Goal: Information Seeking & Learning: Learn about a topic

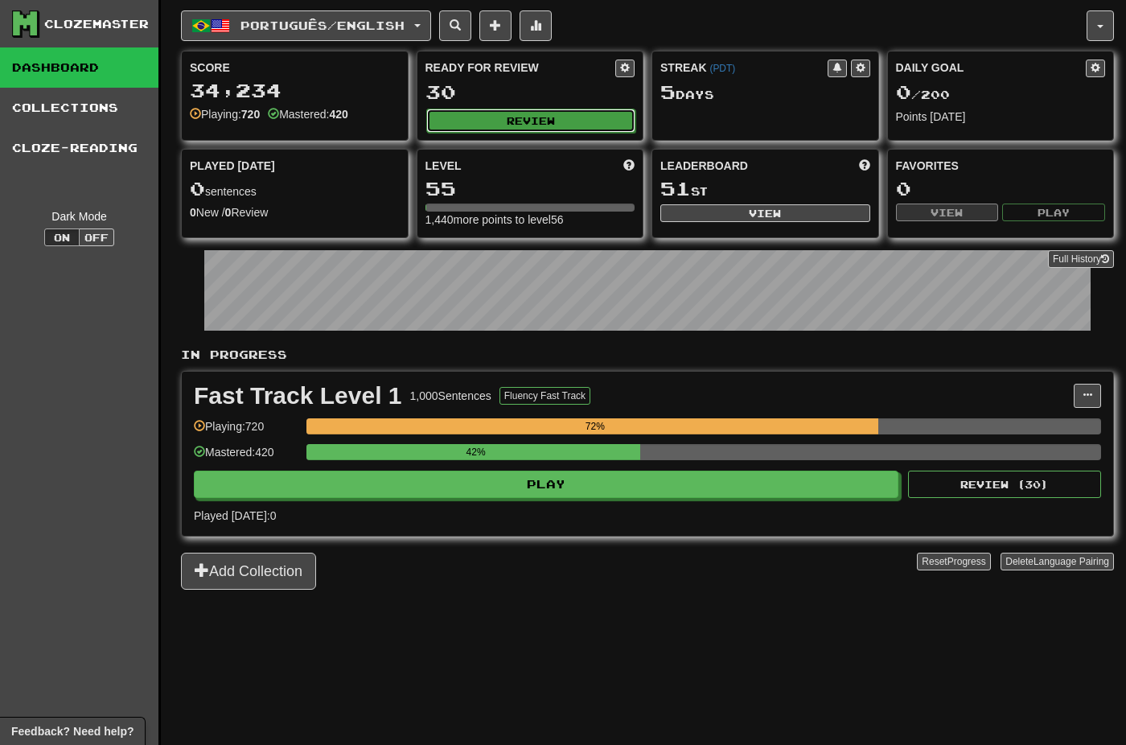
click at [524, 115] on button "Review" at bounding box center [531, 121] width 210 height 24
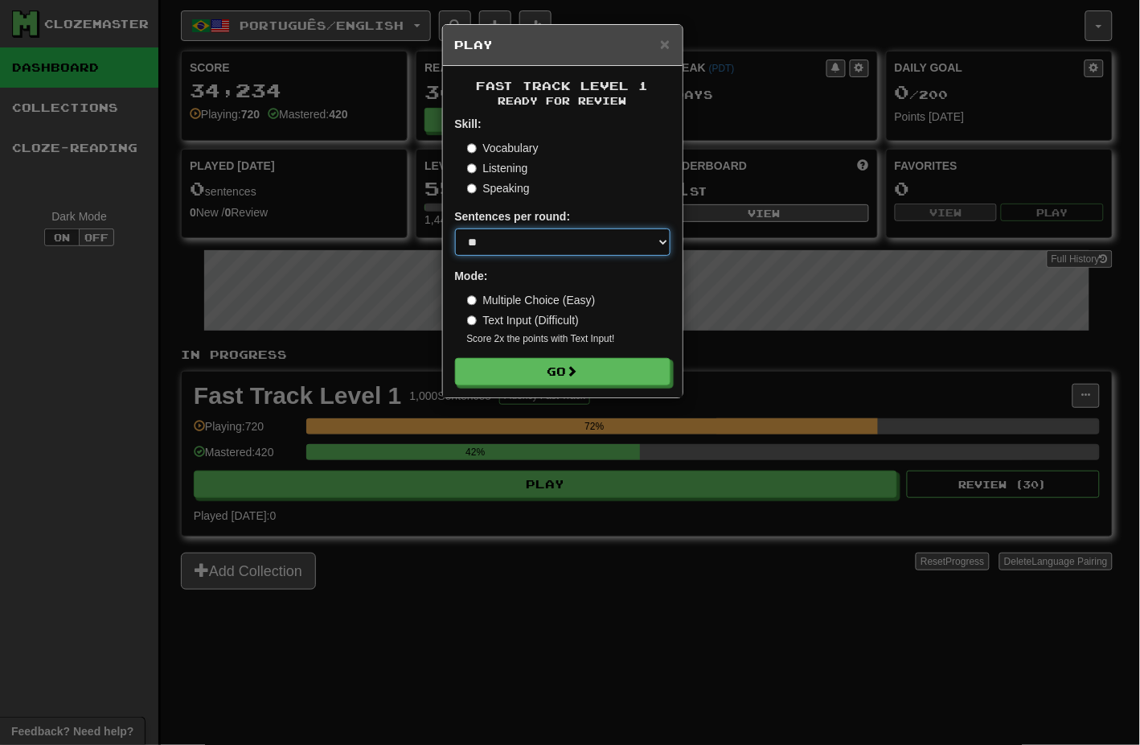
click at [544, 244] on select "* ** ** ** ** ** *** ********" at bounding box center [563, 241] width 216 height 27
select select "********"
click at [455, 228] on select "* ** ** ** ** ** *** ********" at bounding box center [563, 241] width 216 height 27
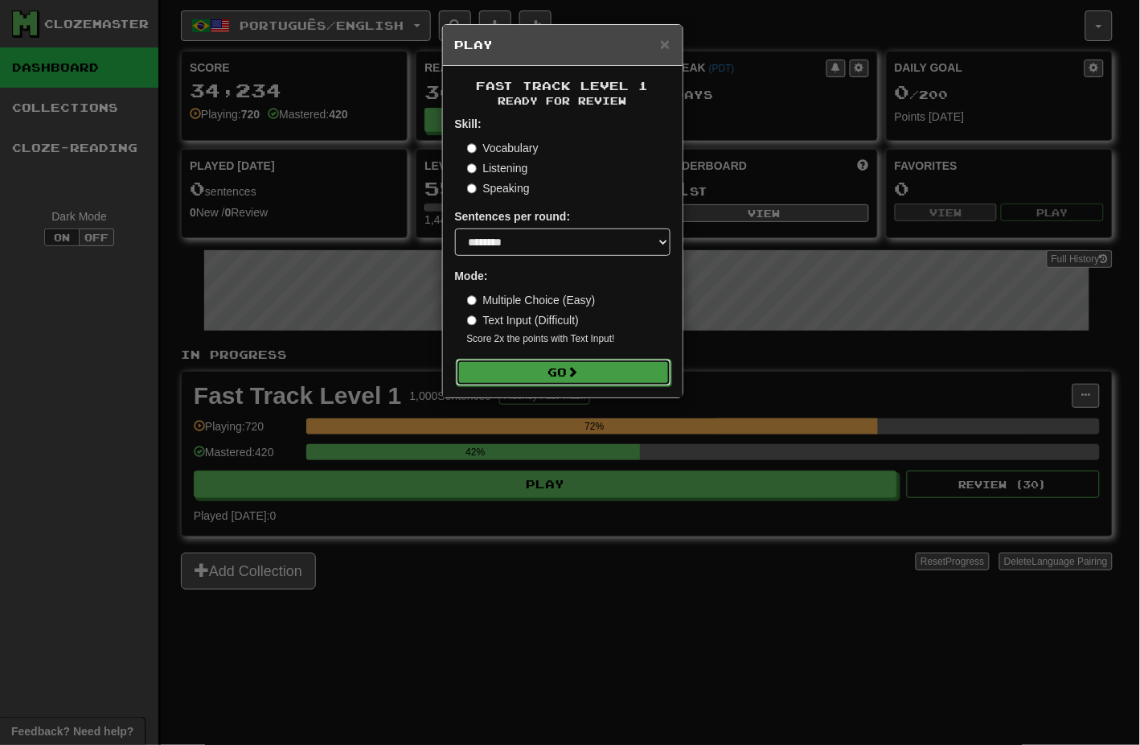
click at [569, 372] on button "Go" at bounding box center [564, 372] width 216 height 27
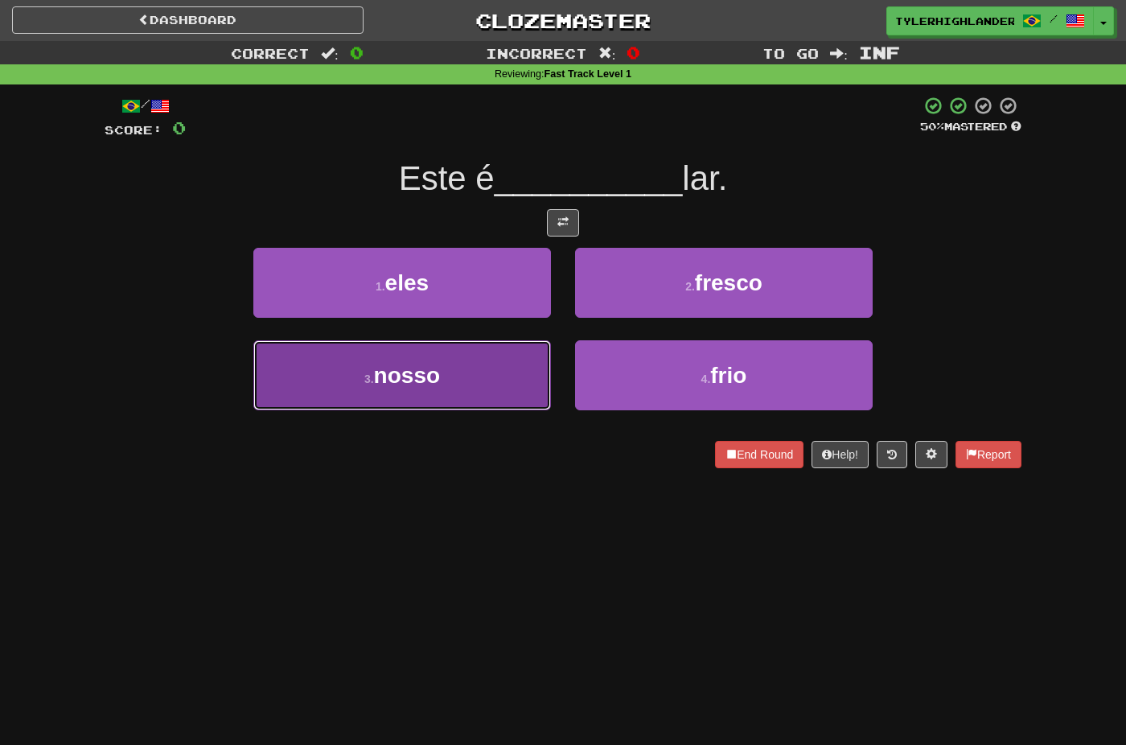
click at [461, 384] on button "3 . nosso" at bounding box center [402, 375] width 298 height 70
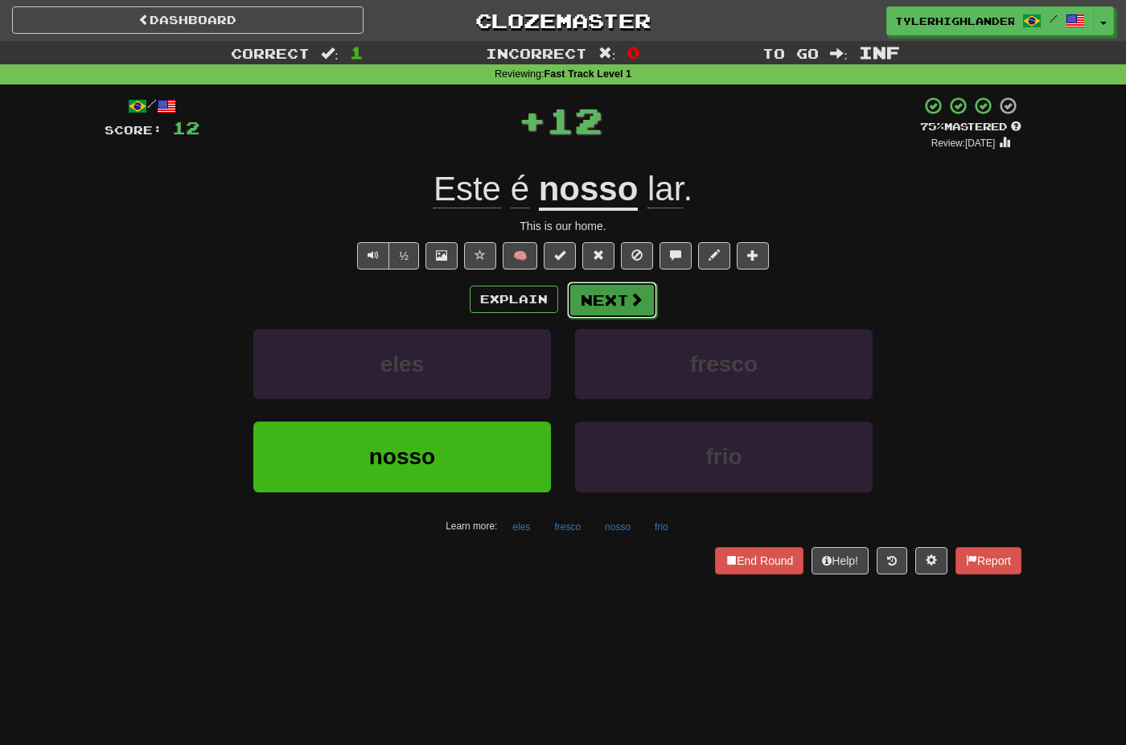
click at [621, 304] on button "Next" at bounding box center [612, 299] width 90 height 37
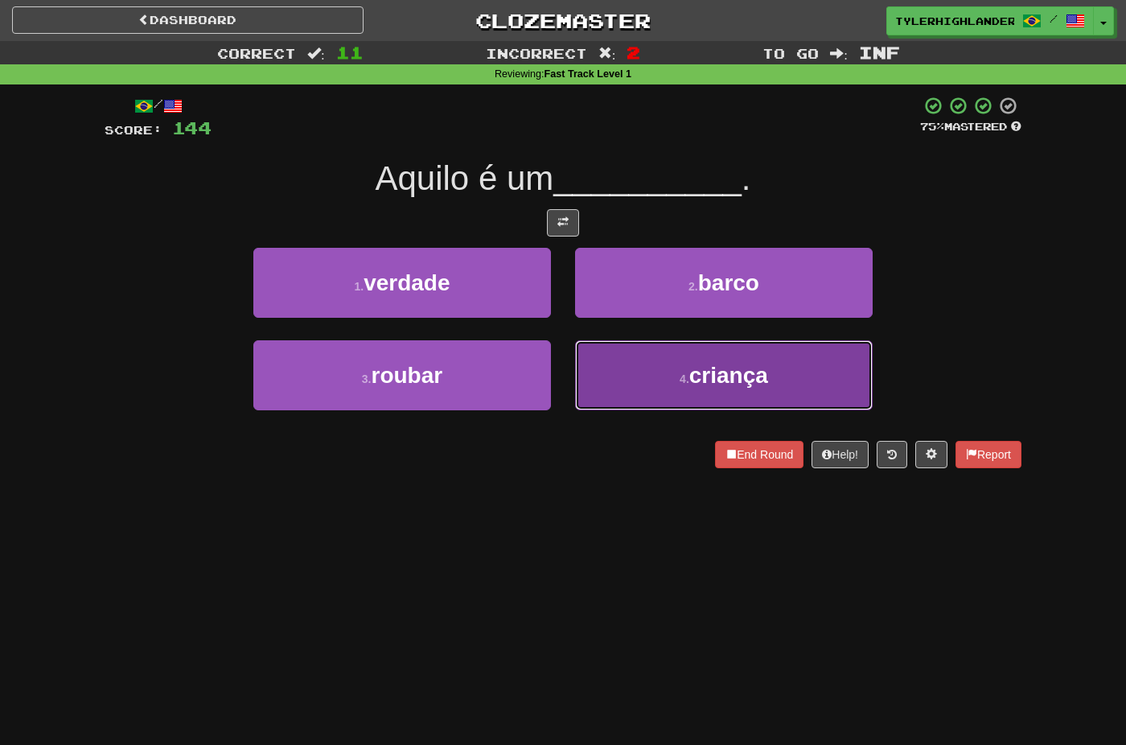
click at [669, 383] on button "4 . criança" at bounding box center [724, 375] width 298 height 70
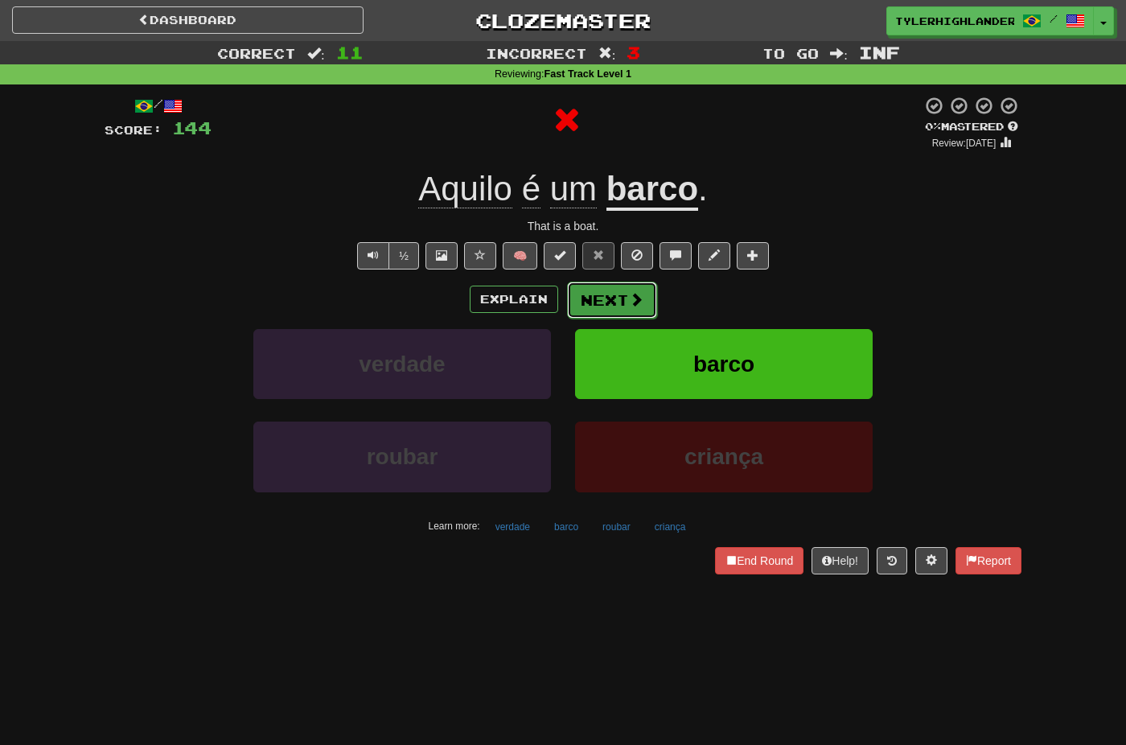
click at [598, 300] on button "Next" at bounding box center [612, 299] width 90 height 37
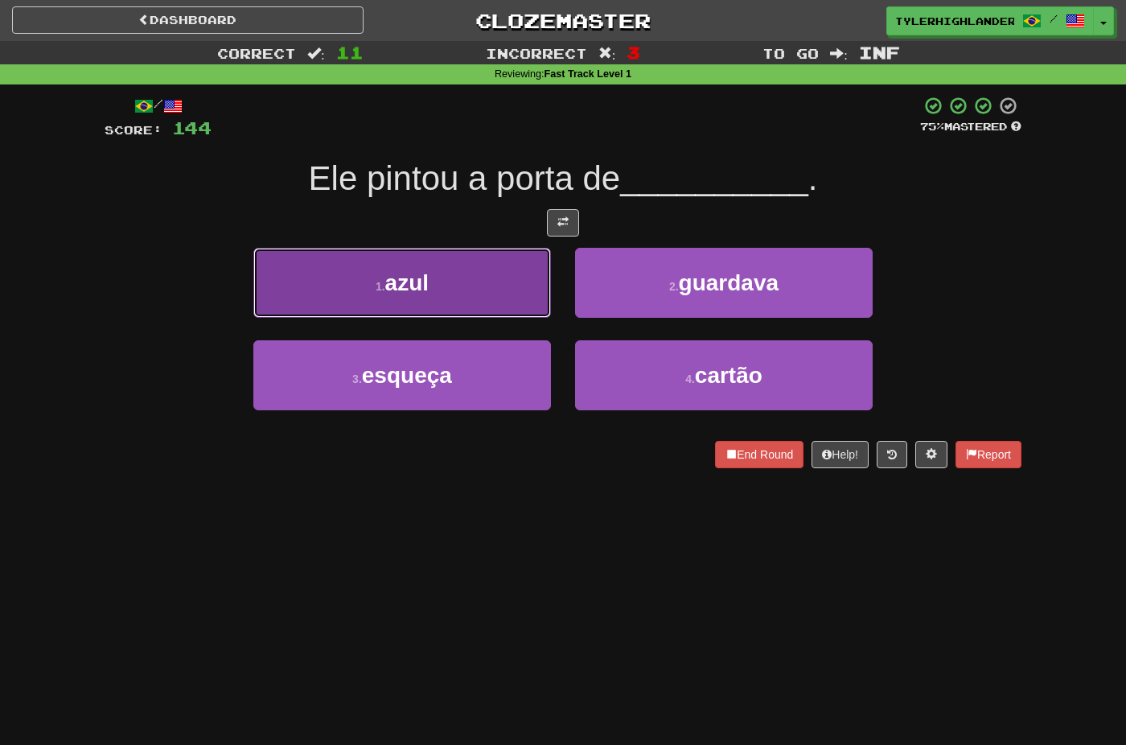
click at [479, 283] on button "1 . azul" at bounding box center [402, 283] width 298 height 70
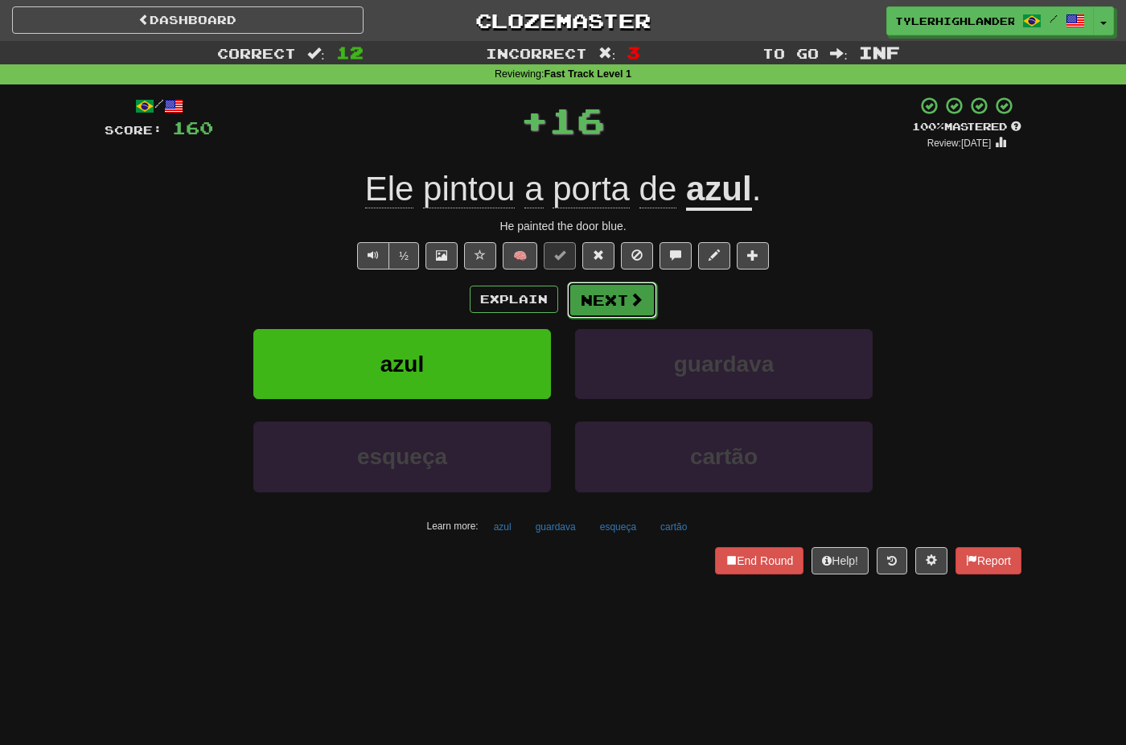
click at [616, 304] on button "Next" at bounding box center [612, 299] width 90 height 37
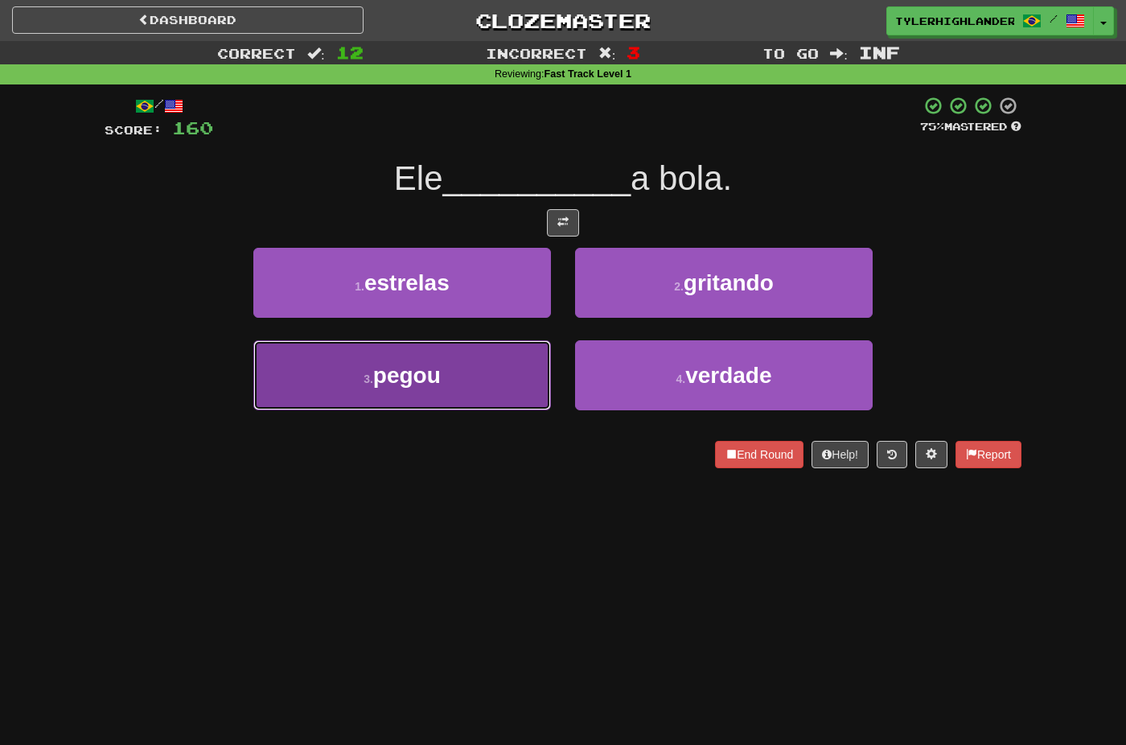
click at [520, 382] on button "3 . pegou" at bounding box center [402, 375] width 298 height 70
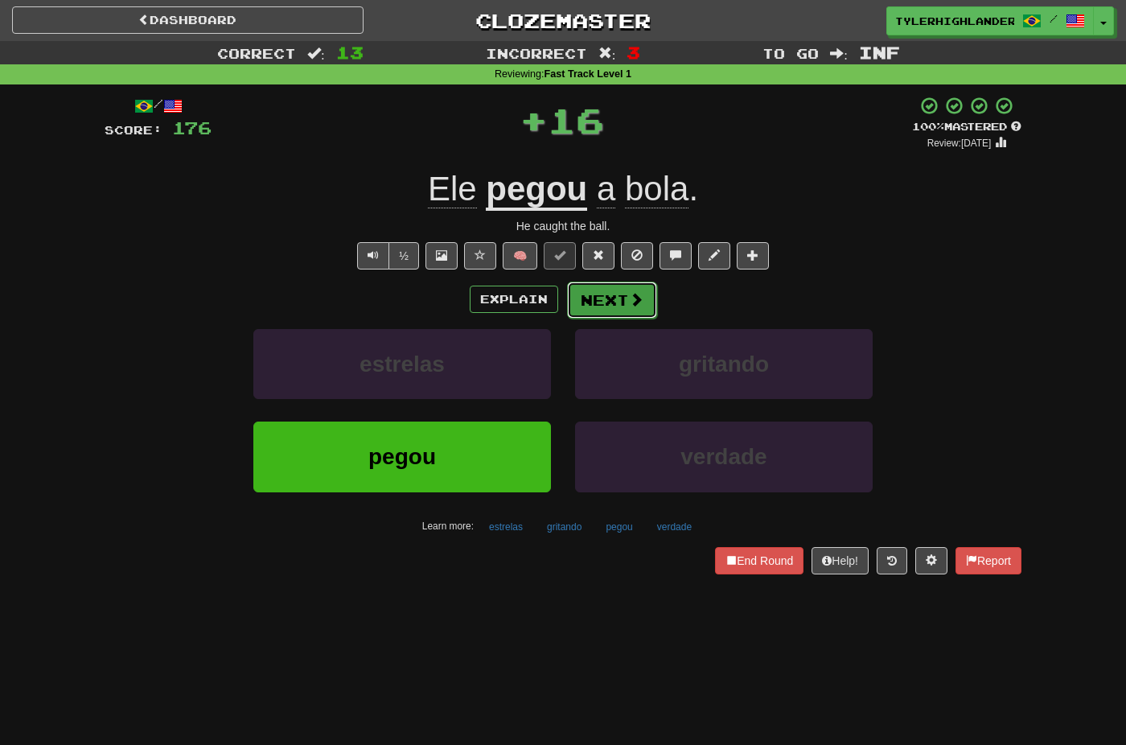
click at [619, 308] on button "Next" at bounding box center [612, 299] width 90 height 37
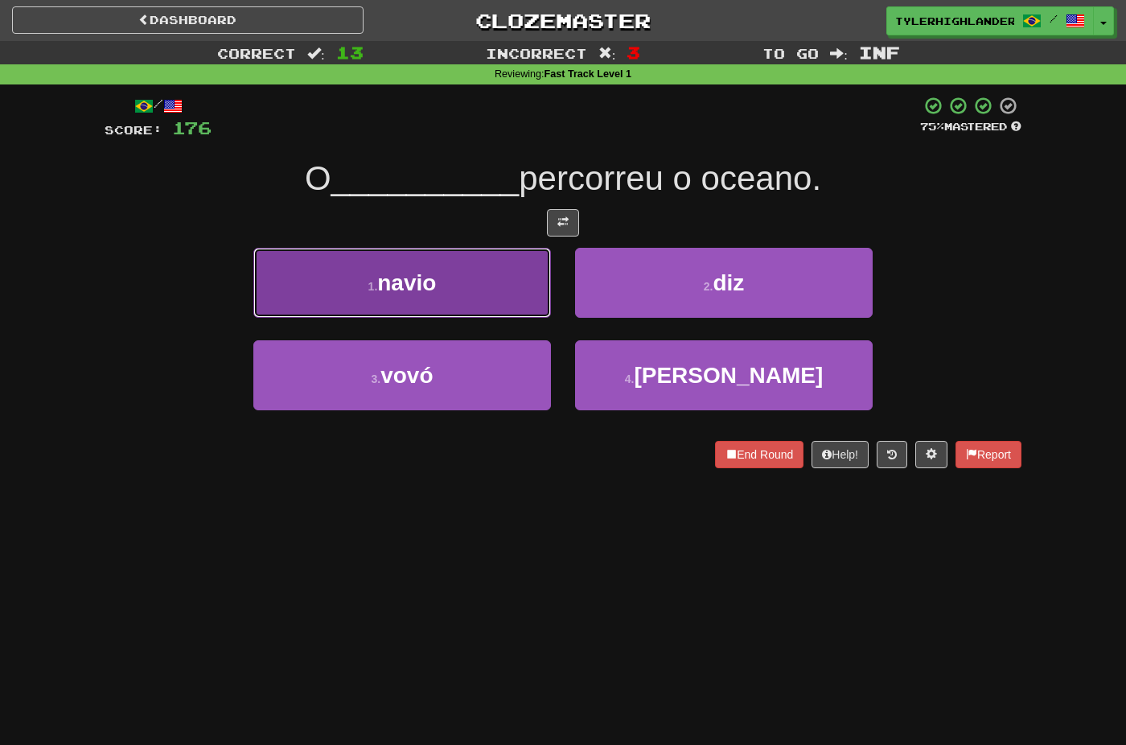
click at [517, 296] on button "1 . navio" at bounding box center [402, 283] width 298 height 70
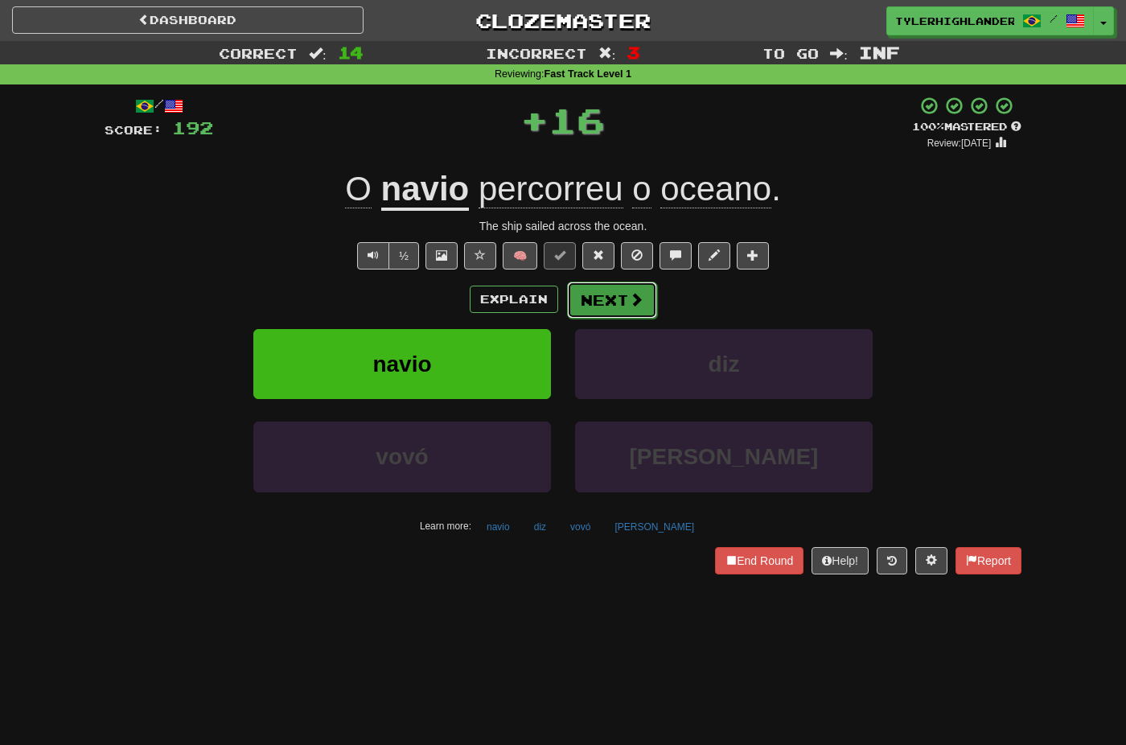
click at [625, 304] on button "Next" at bounding box center [612, 299] width 90 height 37
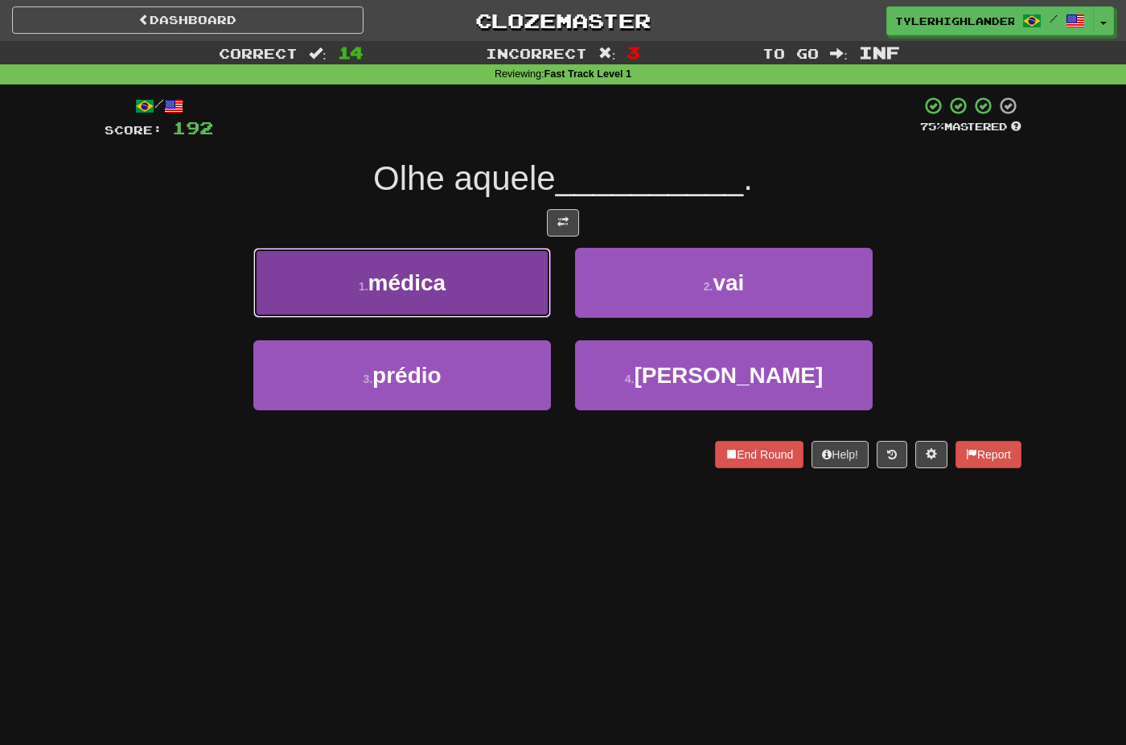
click at [533, 306] on button "1 . médica" at bounding box center [402, 283] width 298 height 70
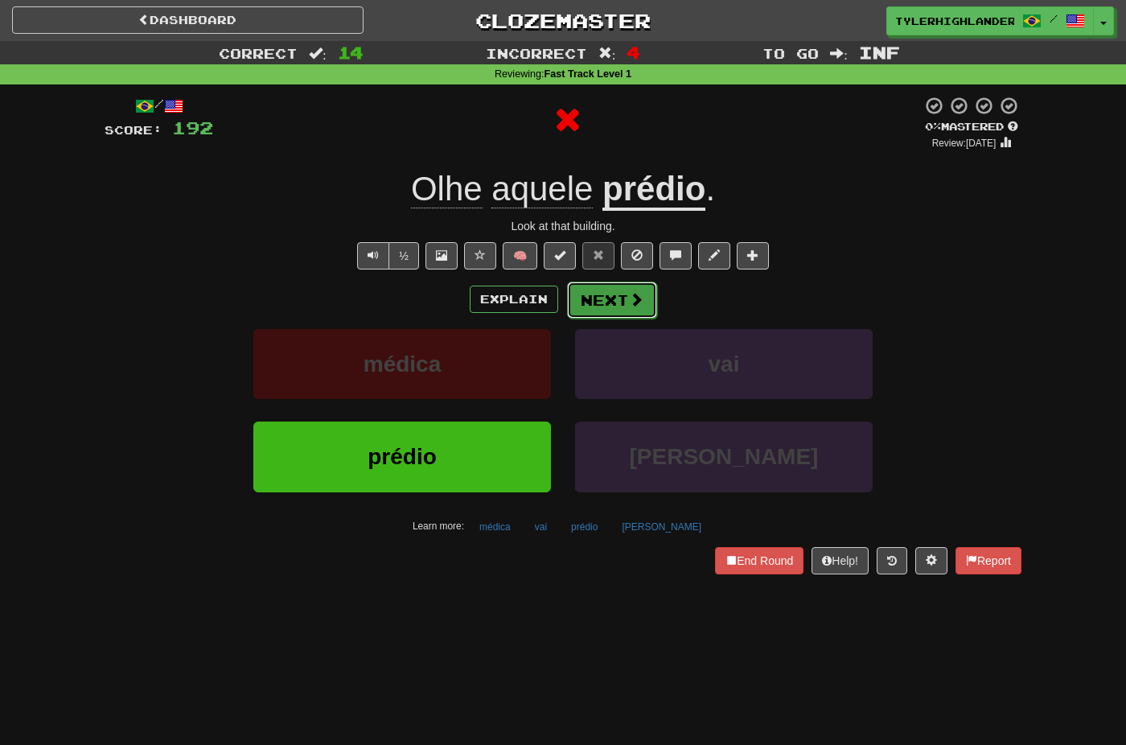
click at [618, 308] on button "Next" at bounding box center [612, 299] width 90 height 37
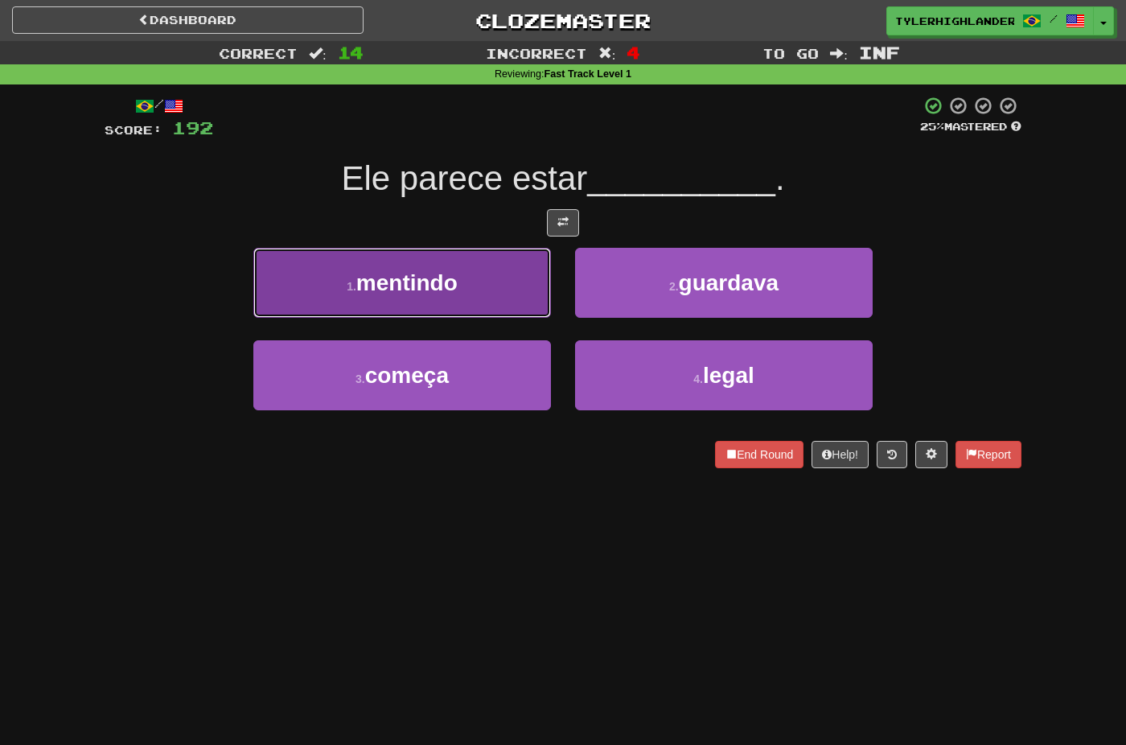
click at [500, 307] on button "1 . mentindo" at bounding box center [402, 283] width 298 height 70
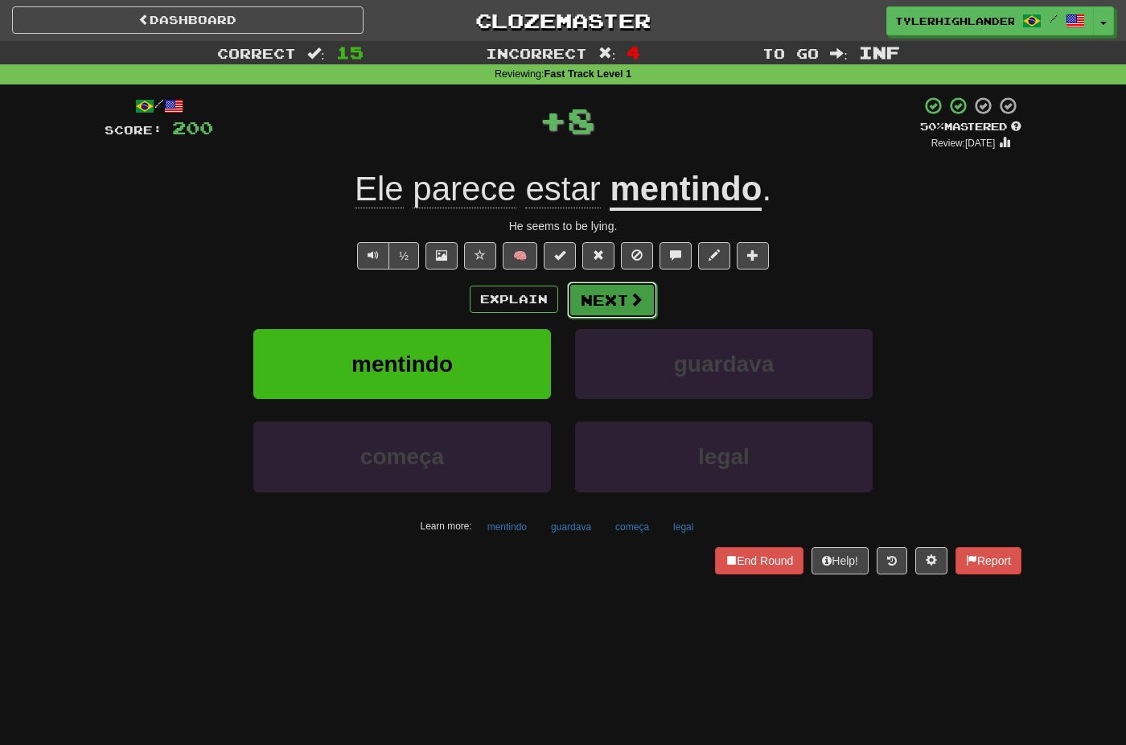
click at [612, 306] on button "Next" at bounding box center [612, 299] width 90 height 37
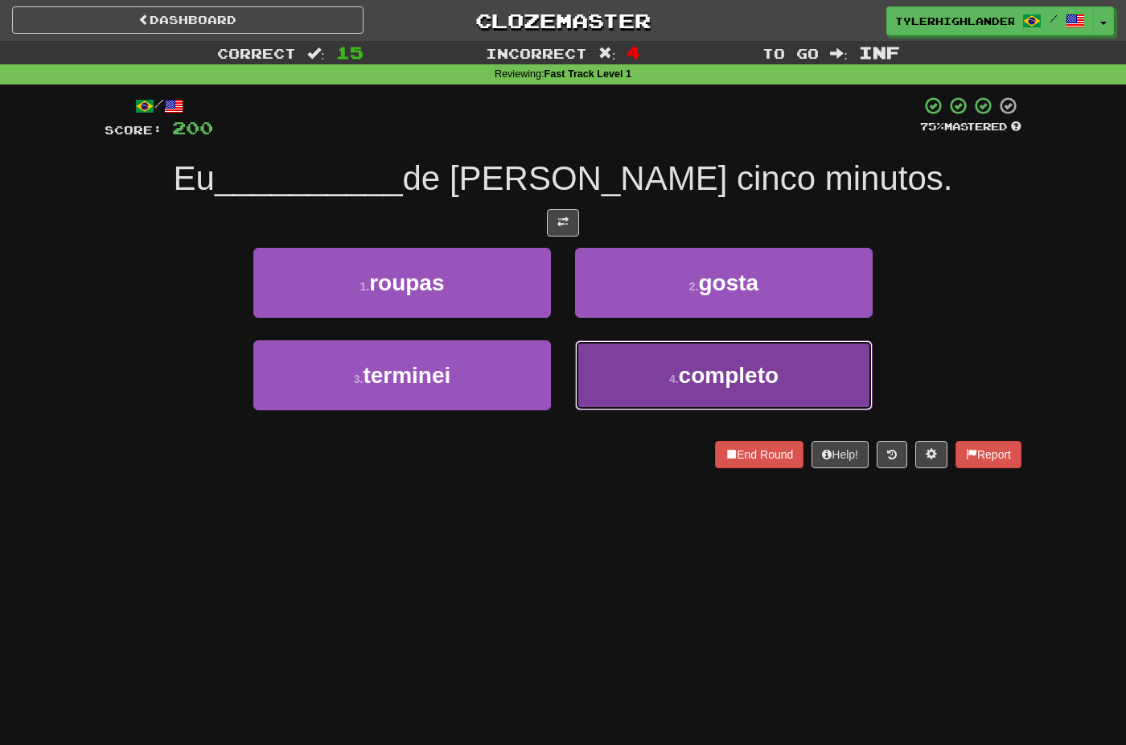
click at [659, 364] on button "4 . completo" at bounding box center [724, 375] width 298 height 70
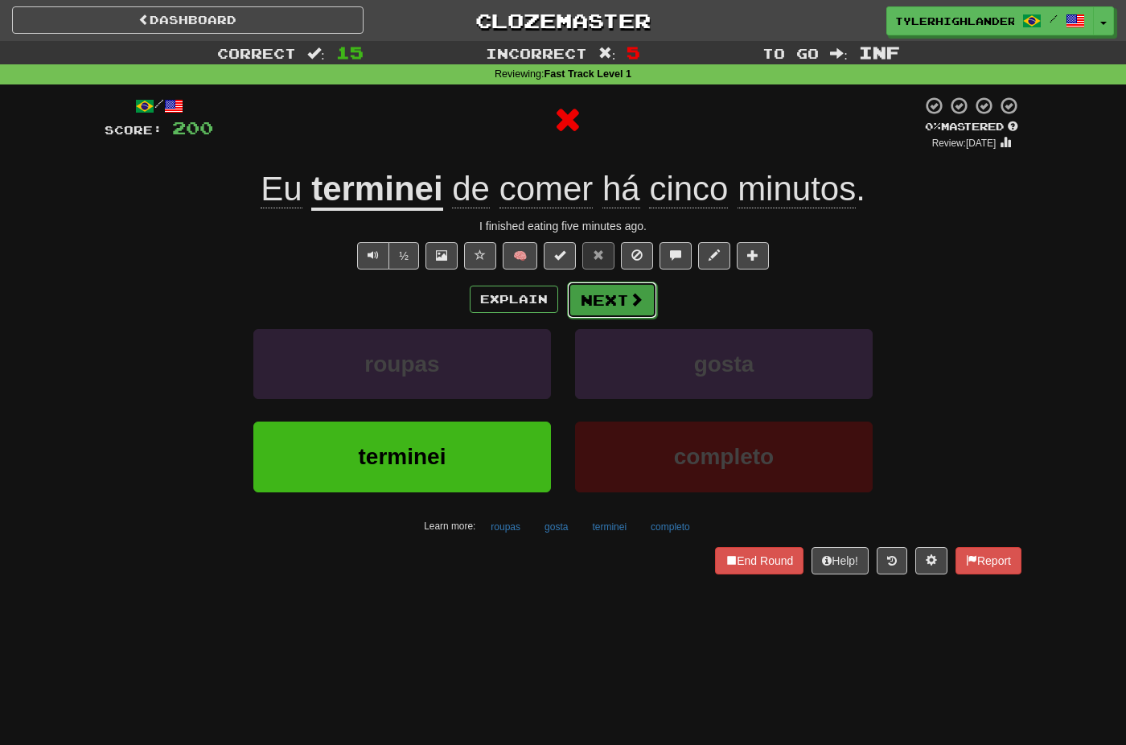
click at [610, 310] on button "Next" at bounding box center [612, 299] width 90 height 37
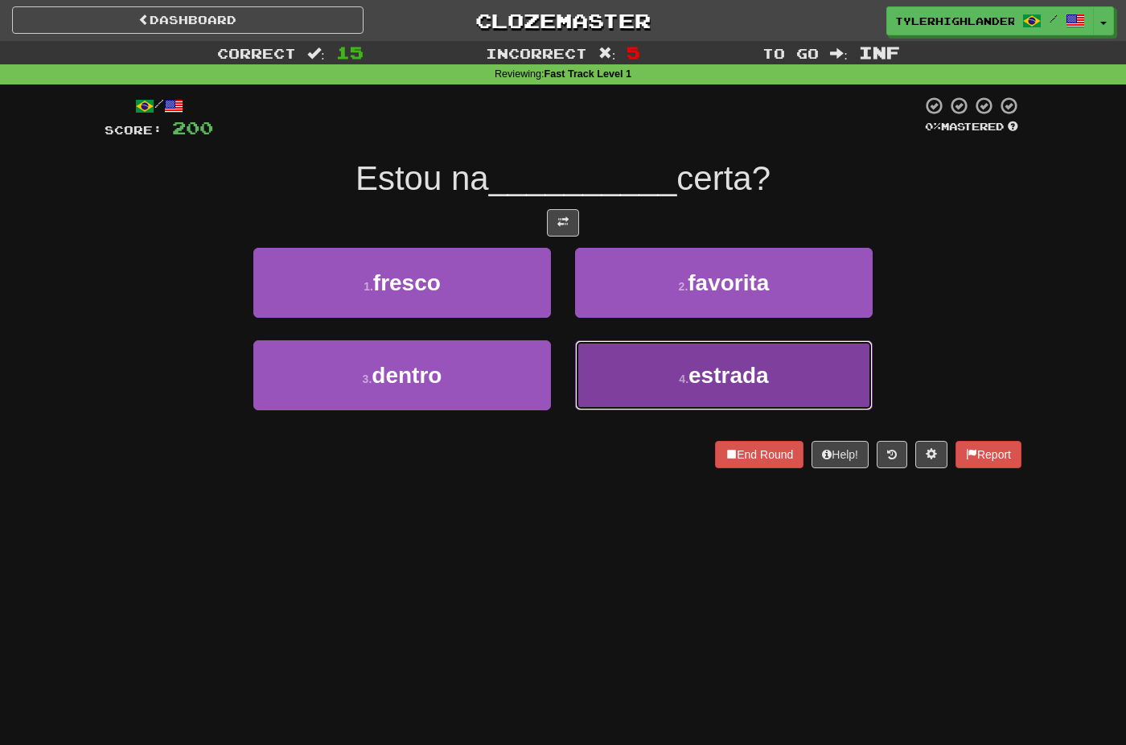
click at [651, 372] on button "4 . estrada" at bounding box center [724, 375] width 298 height 70
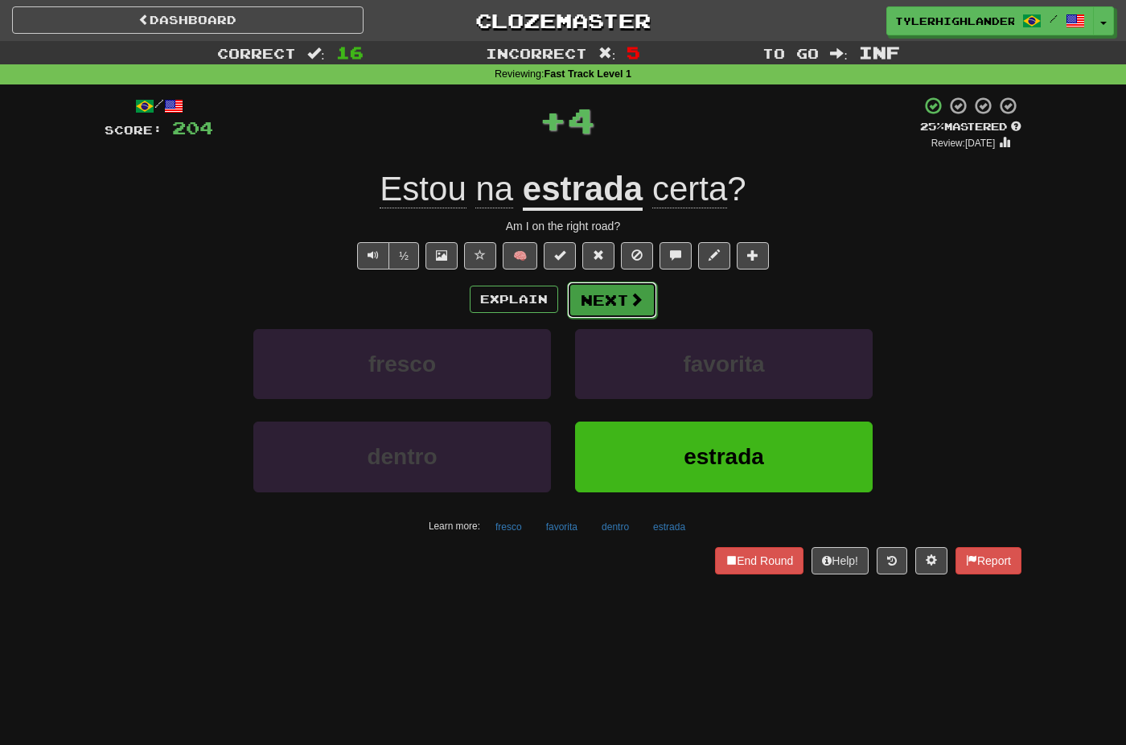
click at [597, 310] on button "Next" at bounding box center [612, 299] width 90 height 37
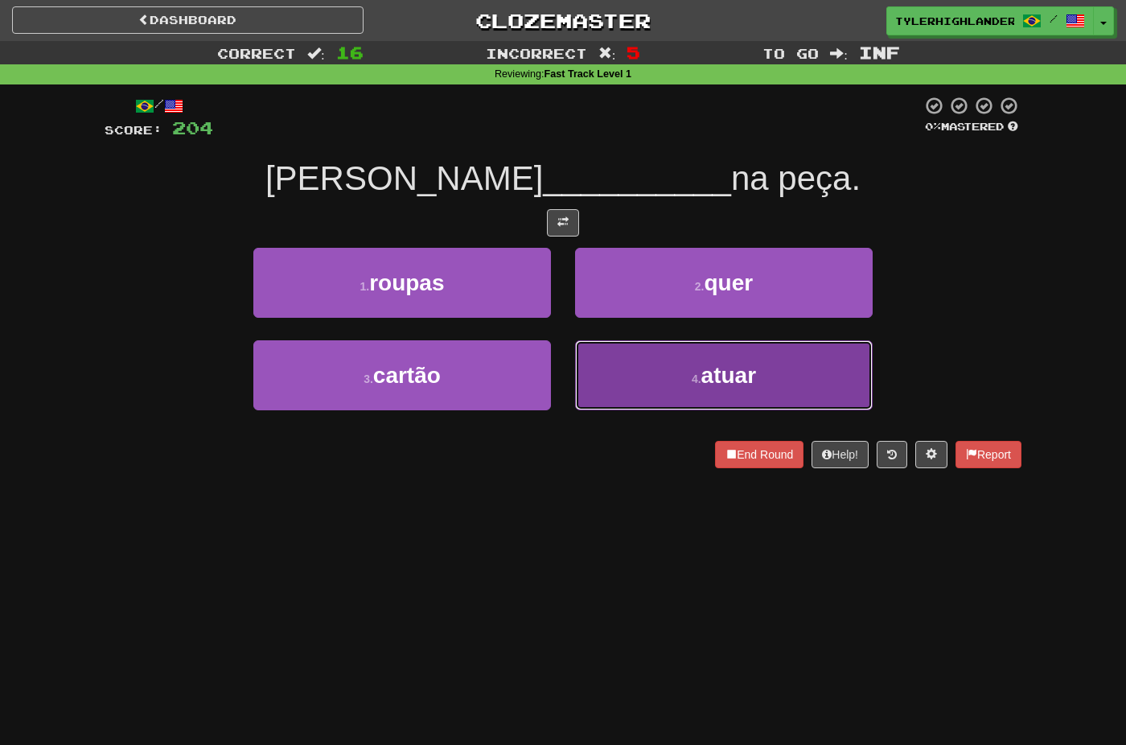
click at [647, 363] on button "4 . atuar" at bounding box center [724, 375] width 298 height 70
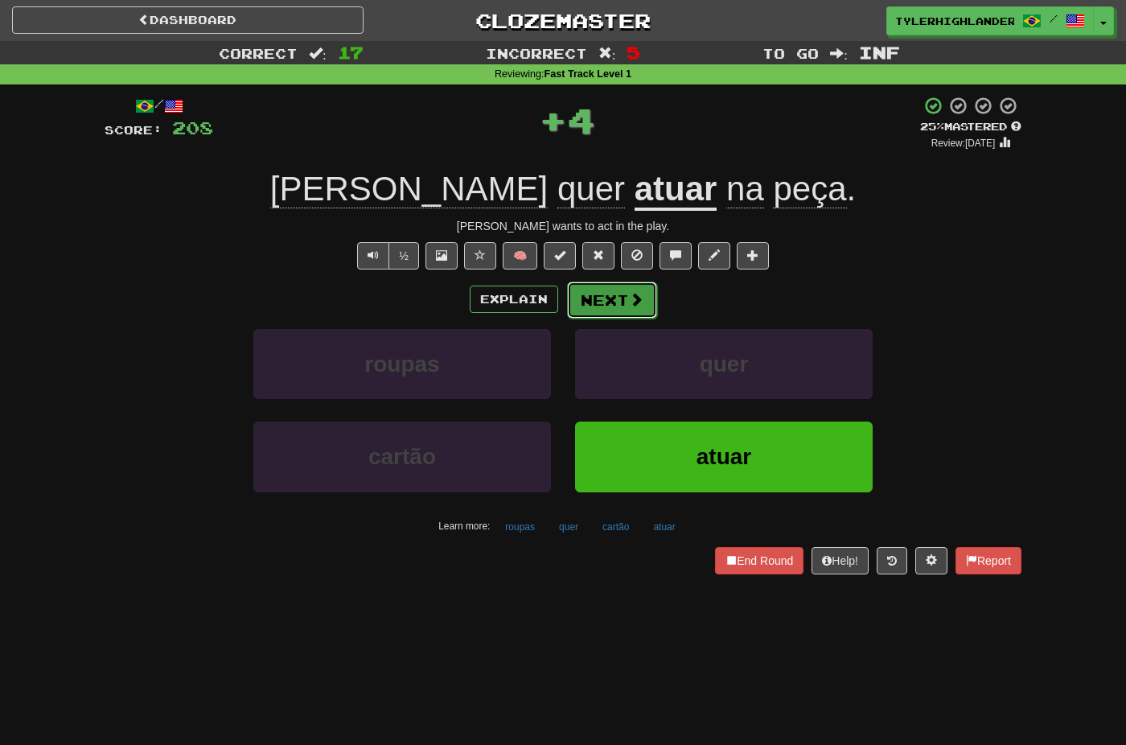
click at [613, 299] on button "Next" at bounding box center [612, 299] width 90 height 37
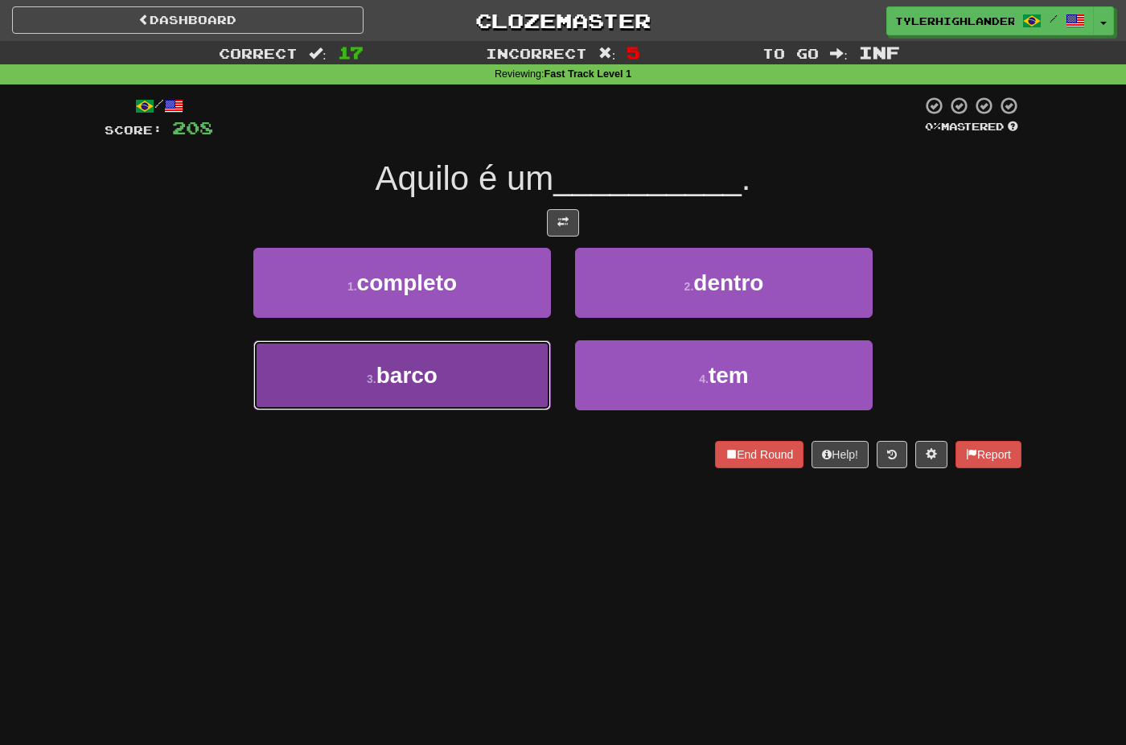
click at [508, 367] on button "3 . barco" at bounding box center [402, 375] width 298 height 70
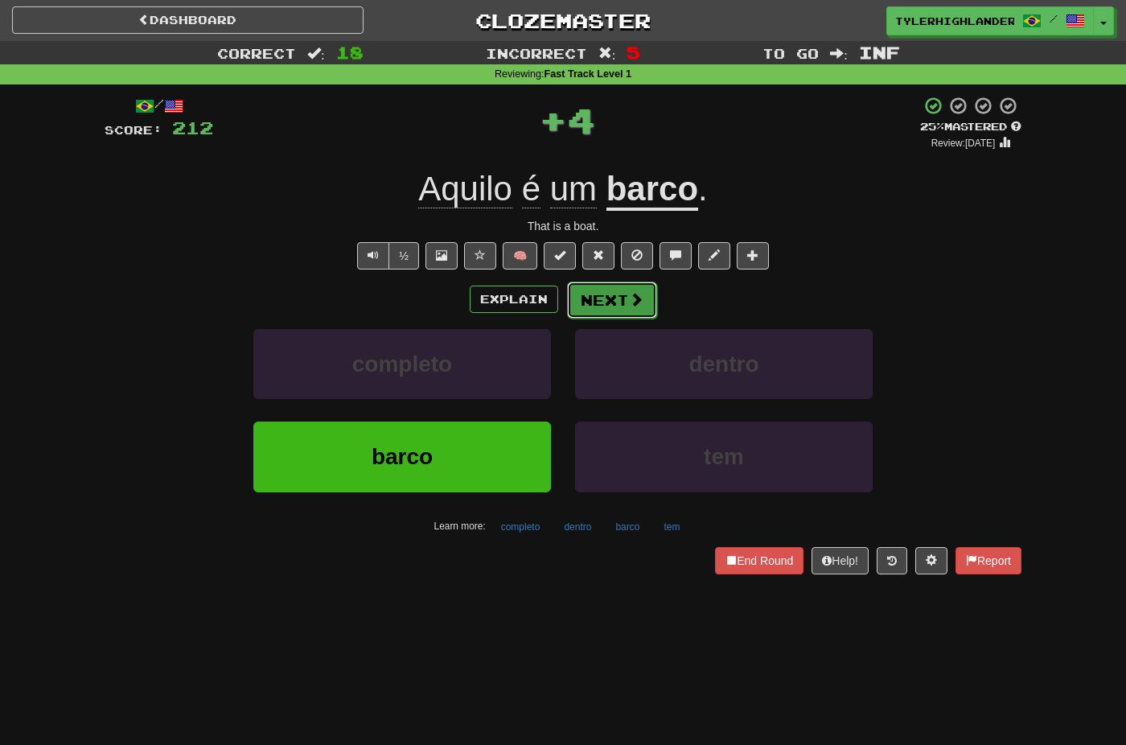
click at [620, 311] on button "Next" at bounding box center [612, 299] width 90 height 37
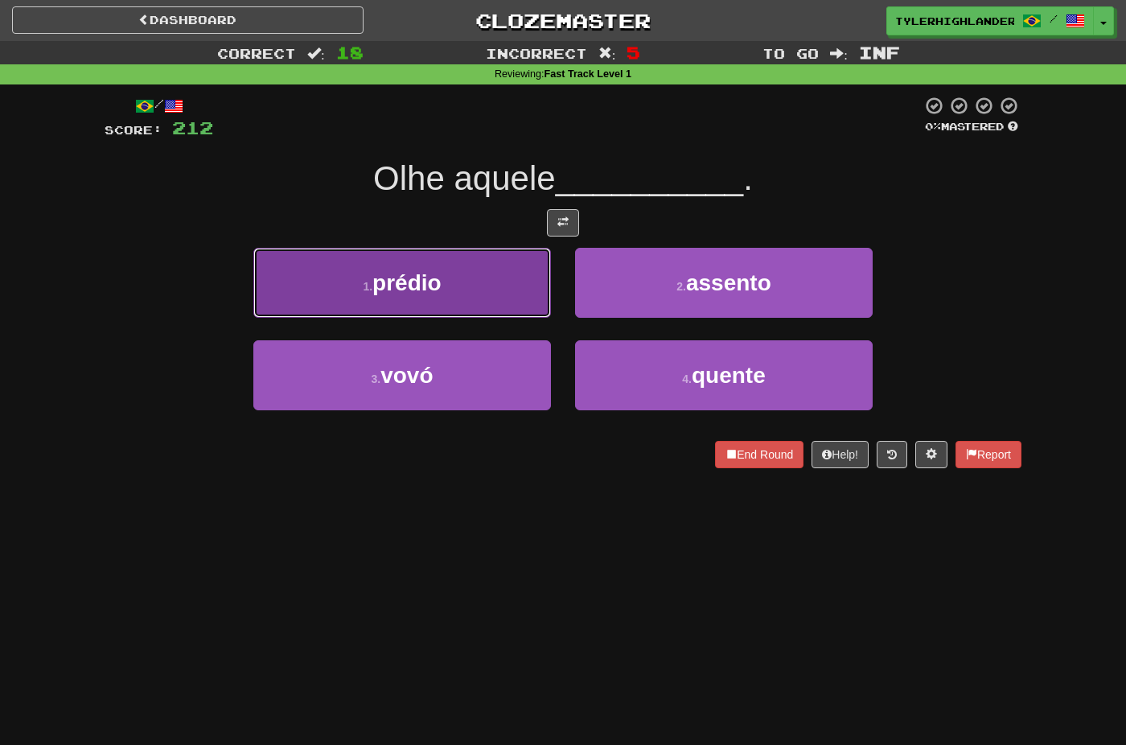
click at [495, 294] on button "1 . prédio" at bounding box center [402, 283] width 298 height 70
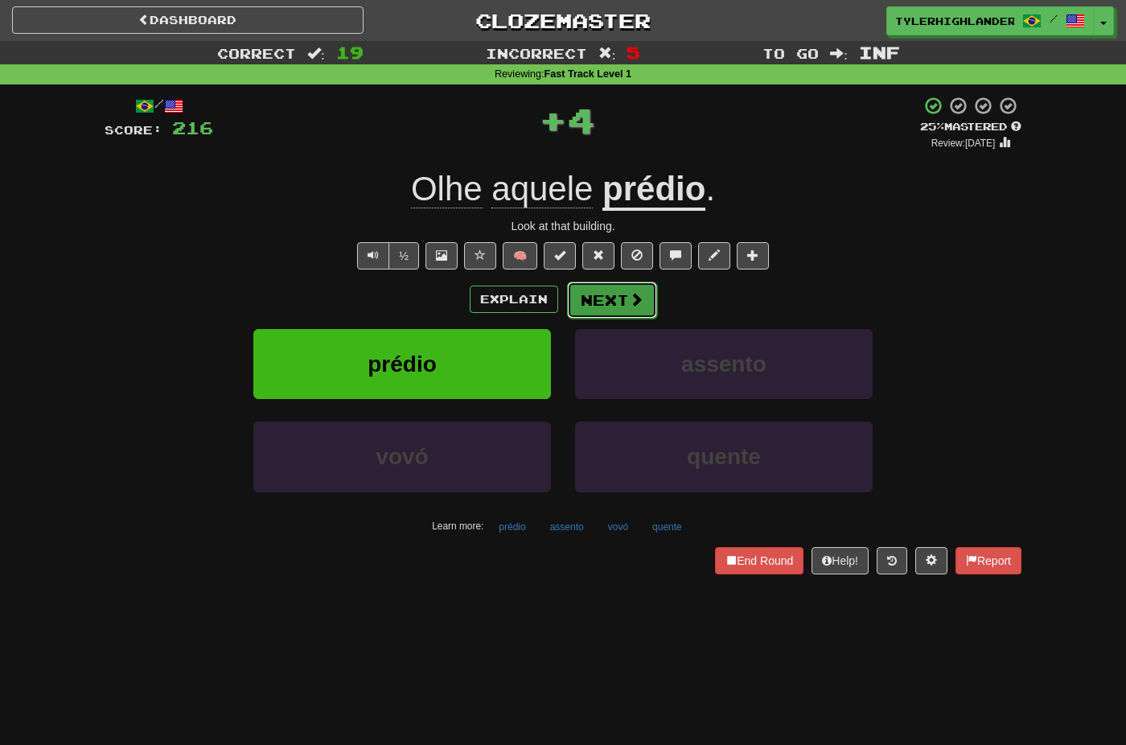
click at [629, 300] on span at bounding box center [636, 299] width 14 height 14
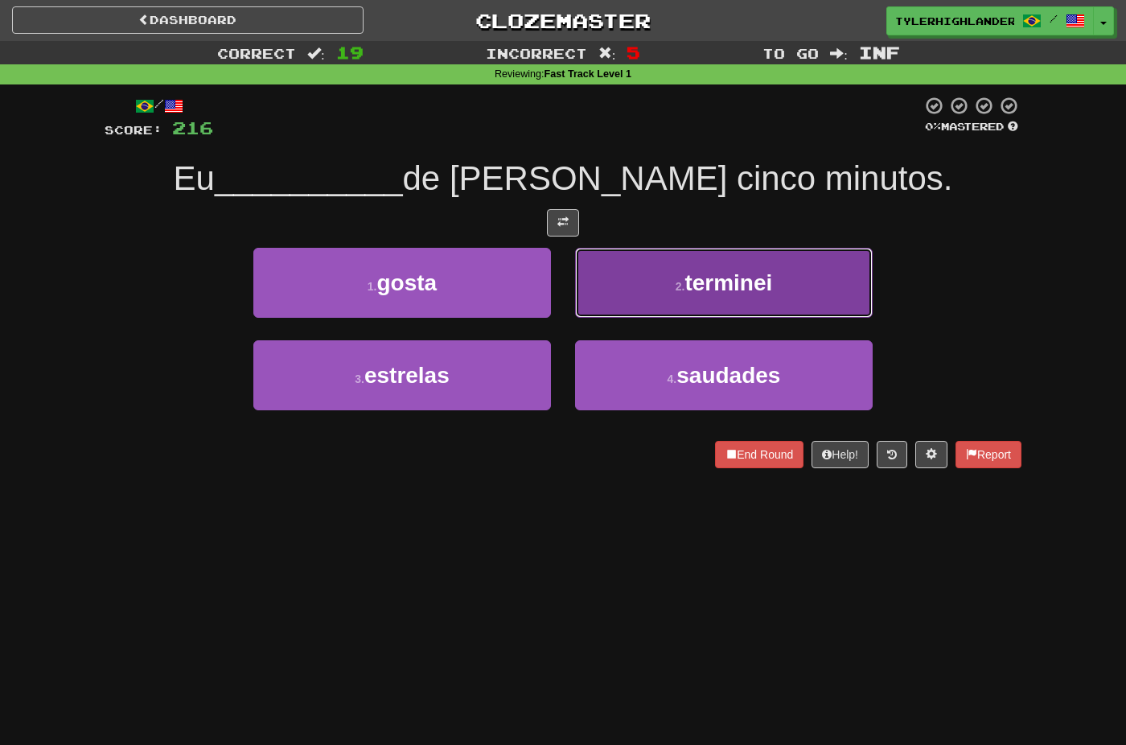
click at [657, 306] on button "2 . terminei" at bounding box center [724, 283] width 298 height 70
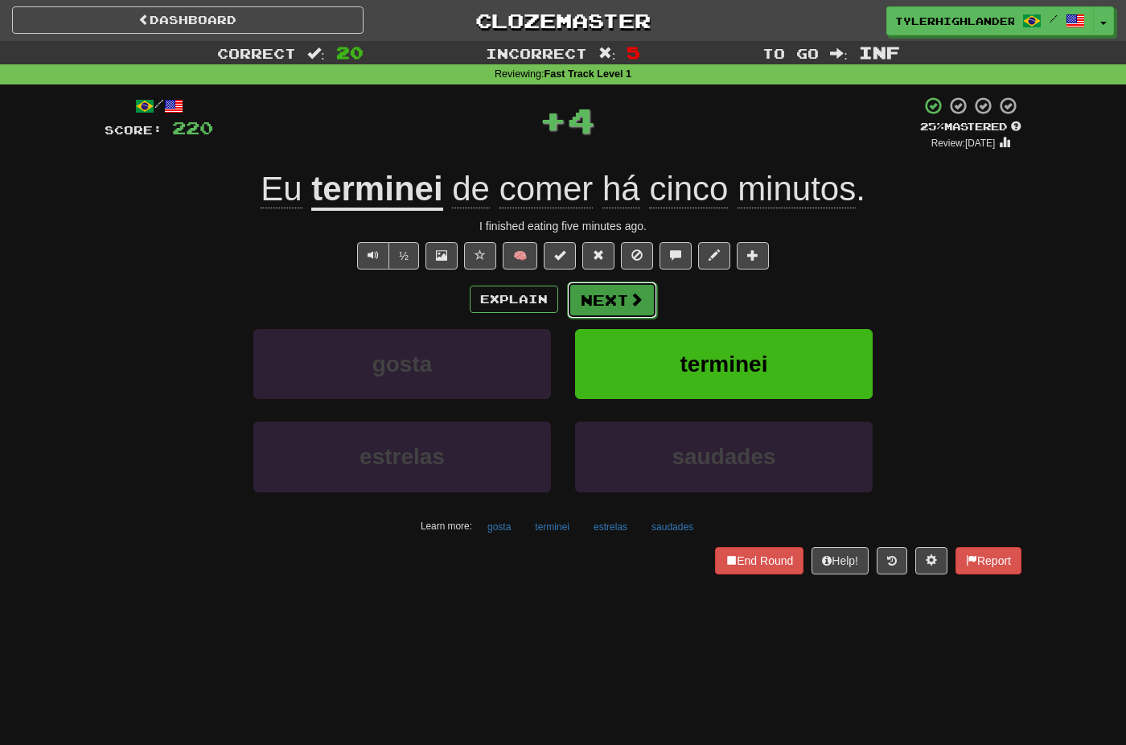
click at [615, 308] on button "Next" at bounding box center [612, 299] width 90 height 37
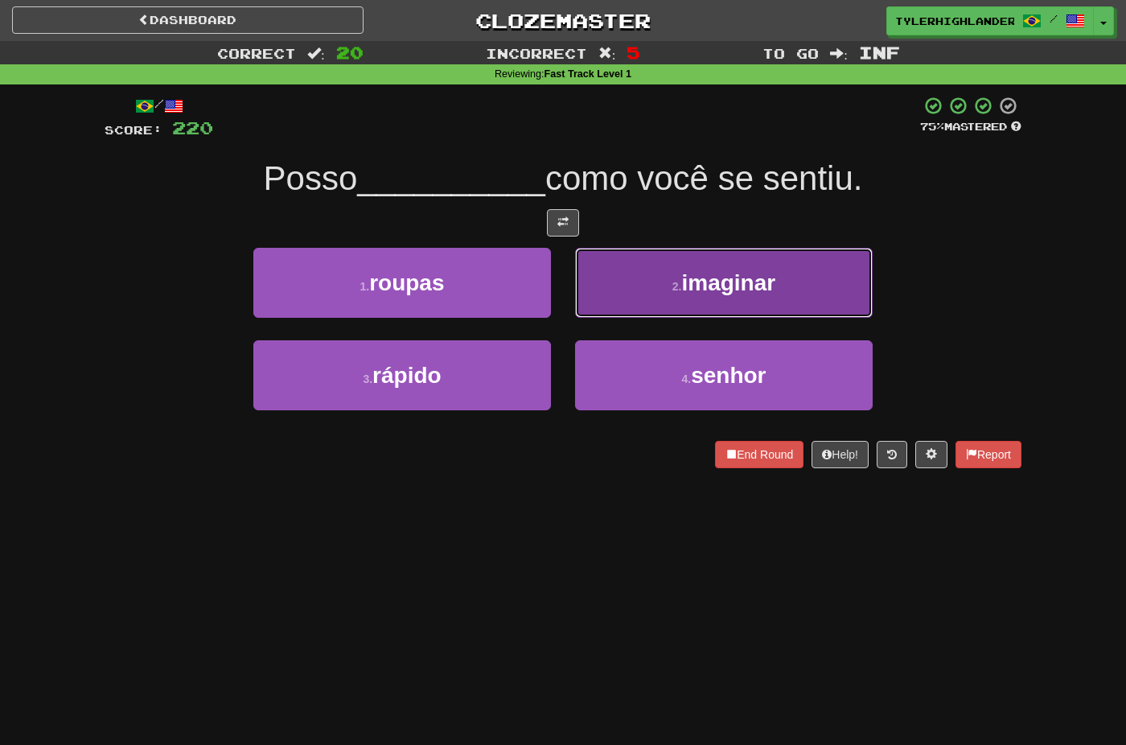
click at [616, 306] on button "2 . imaginar" at bounding box center [724, 283] width 298 height 70
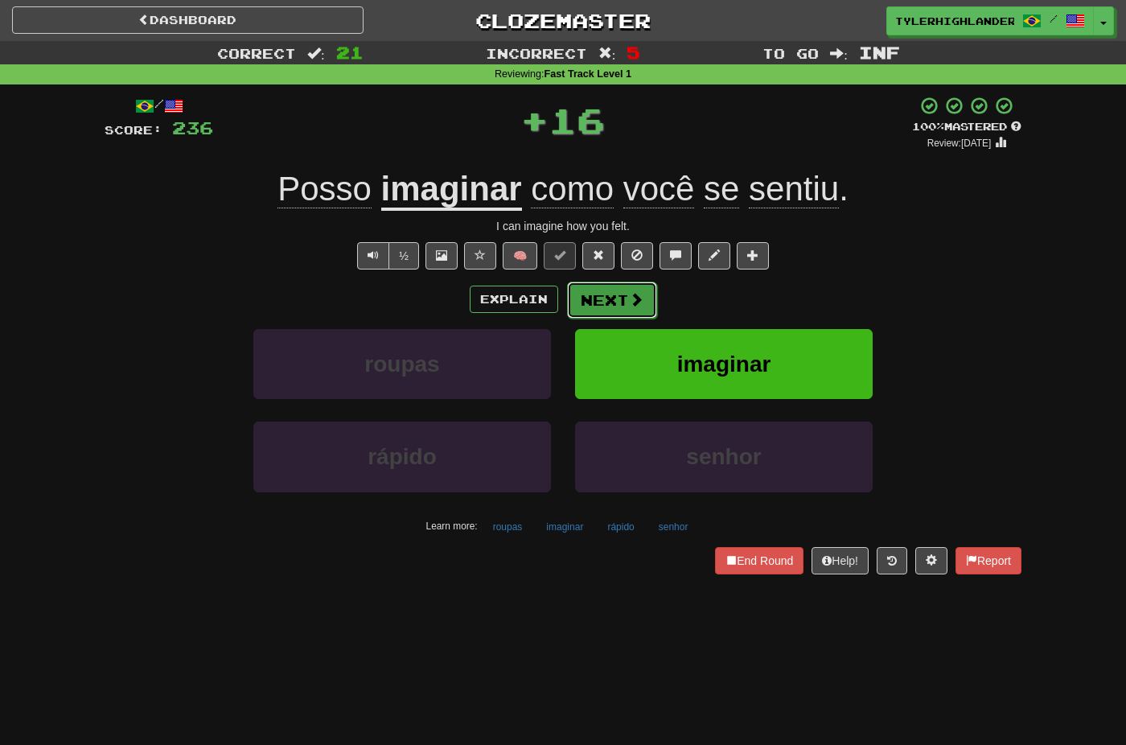
click at [606, 306] on button "Next" at bounding box center [612, 299] width 90 height 37
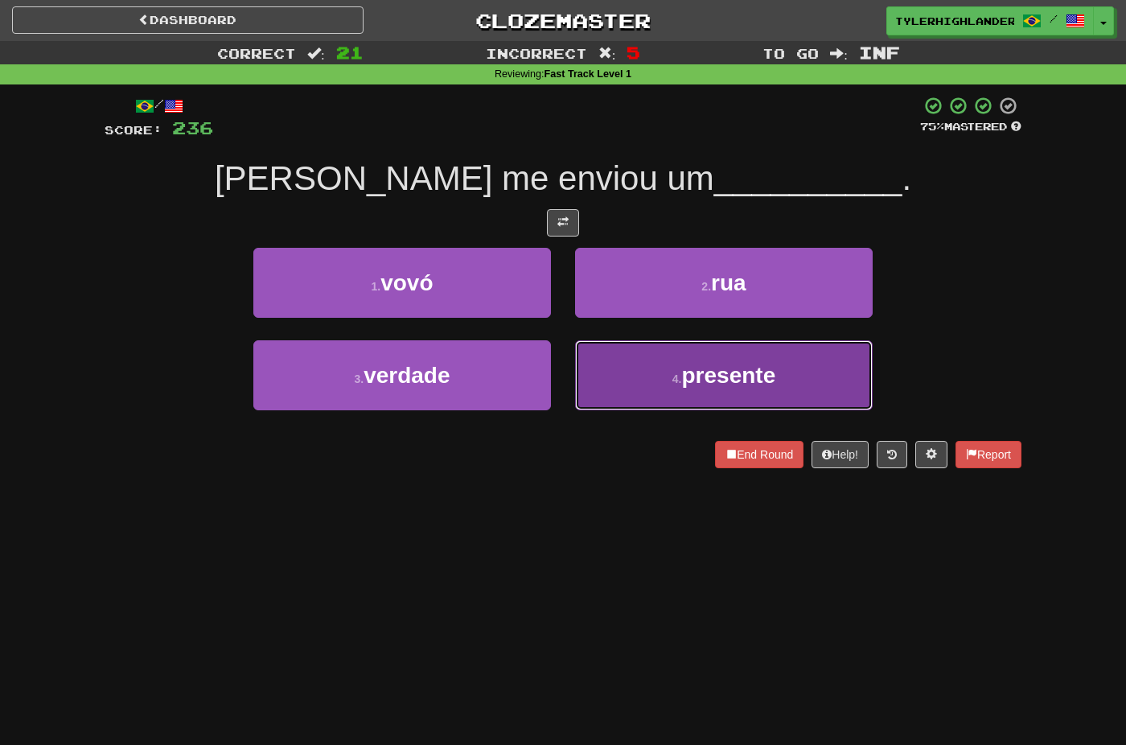
click at [606, 351] on button "4 . presente" at bounding box center [724, 375] width 298 height 70
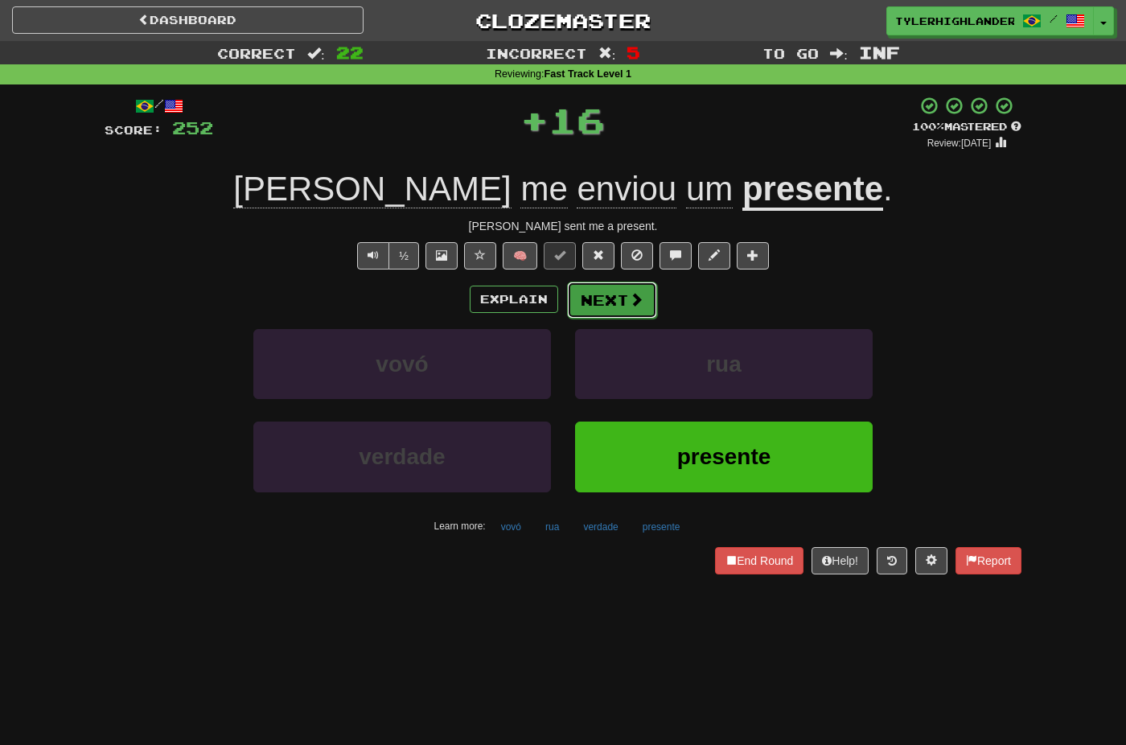
click at [603, 302] on button "Next" at bounding box center [612, 299] width 90 height 37
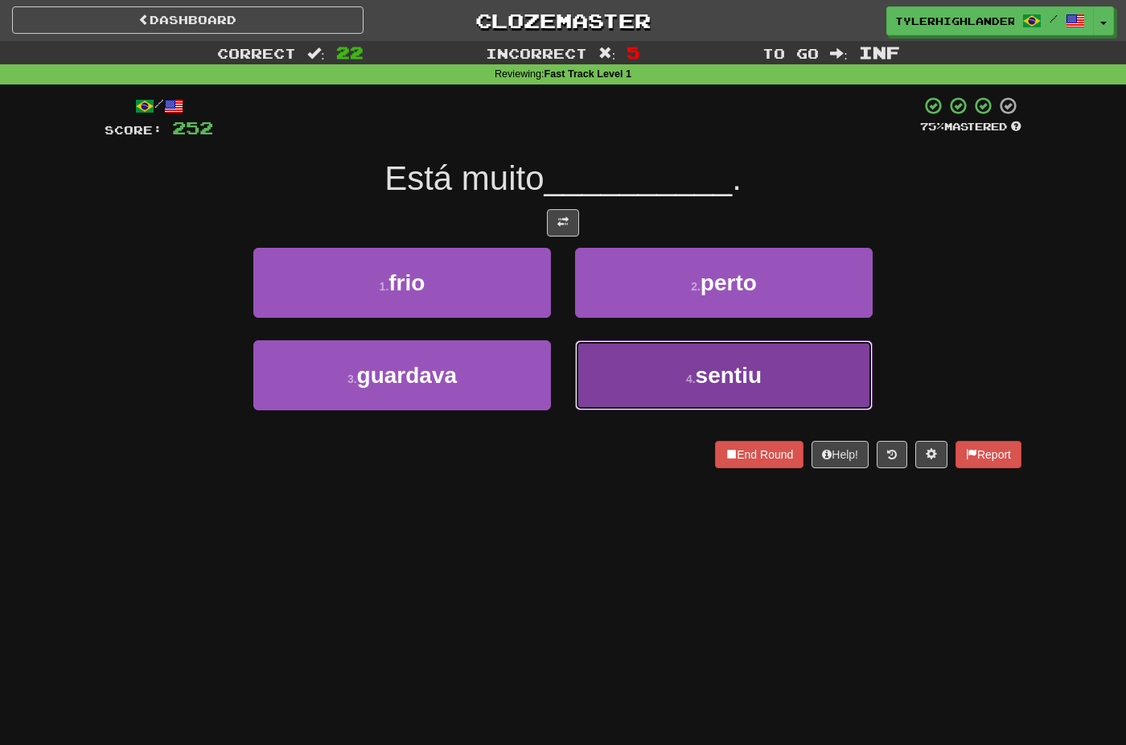
click at [619, 364] on button "4 . sentiu" at bounding box center [724, 375] width 298 height 70
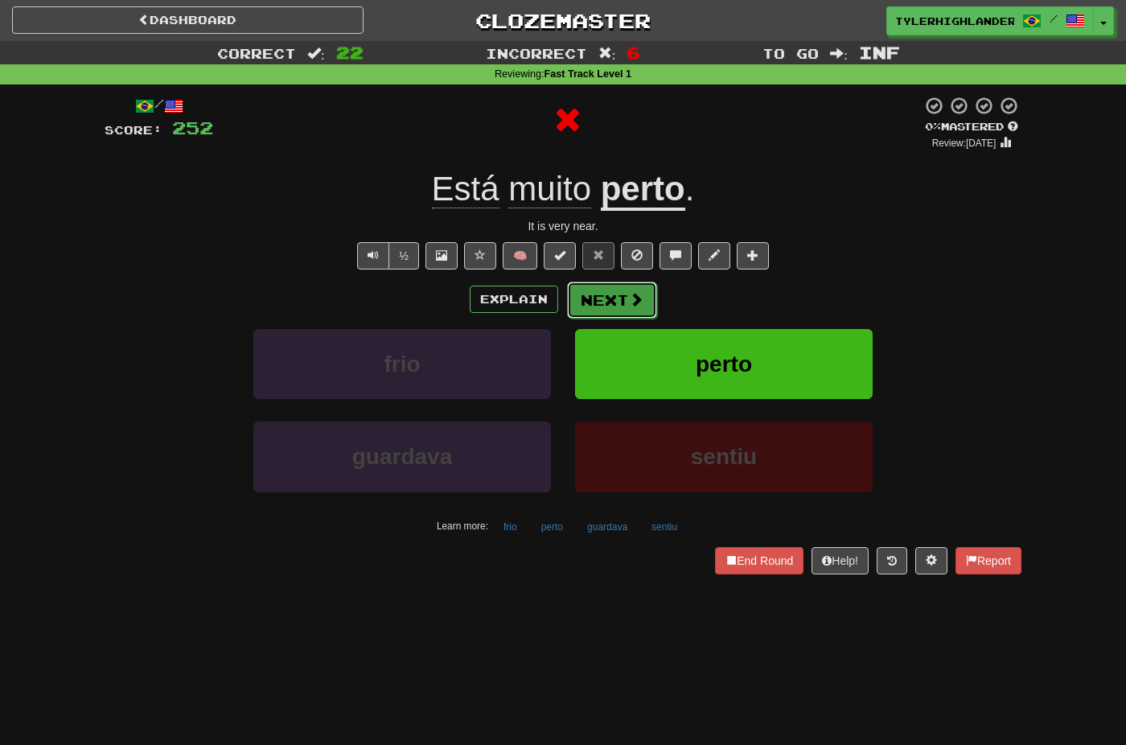
click at [611, 302] on button "Next" at bounding box center [612, 299] width 90 height 37
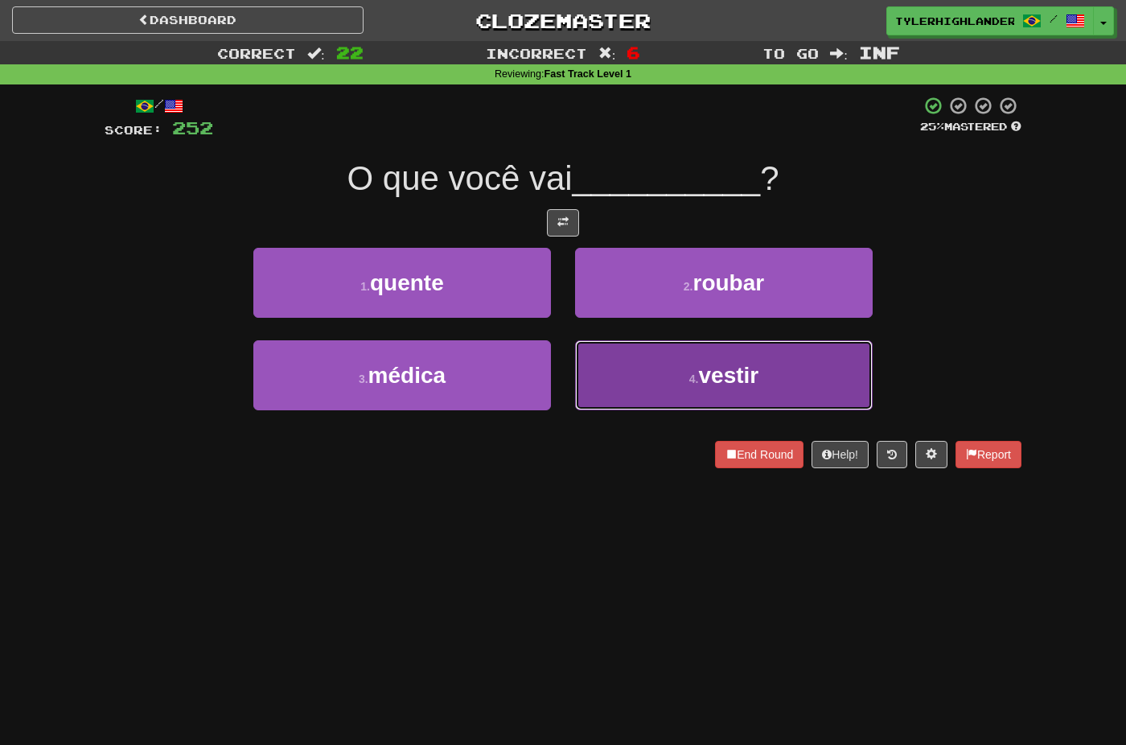
click at [630, 359] on button "4 . vestir" at bounding box center [724, 375] width 298 height 70
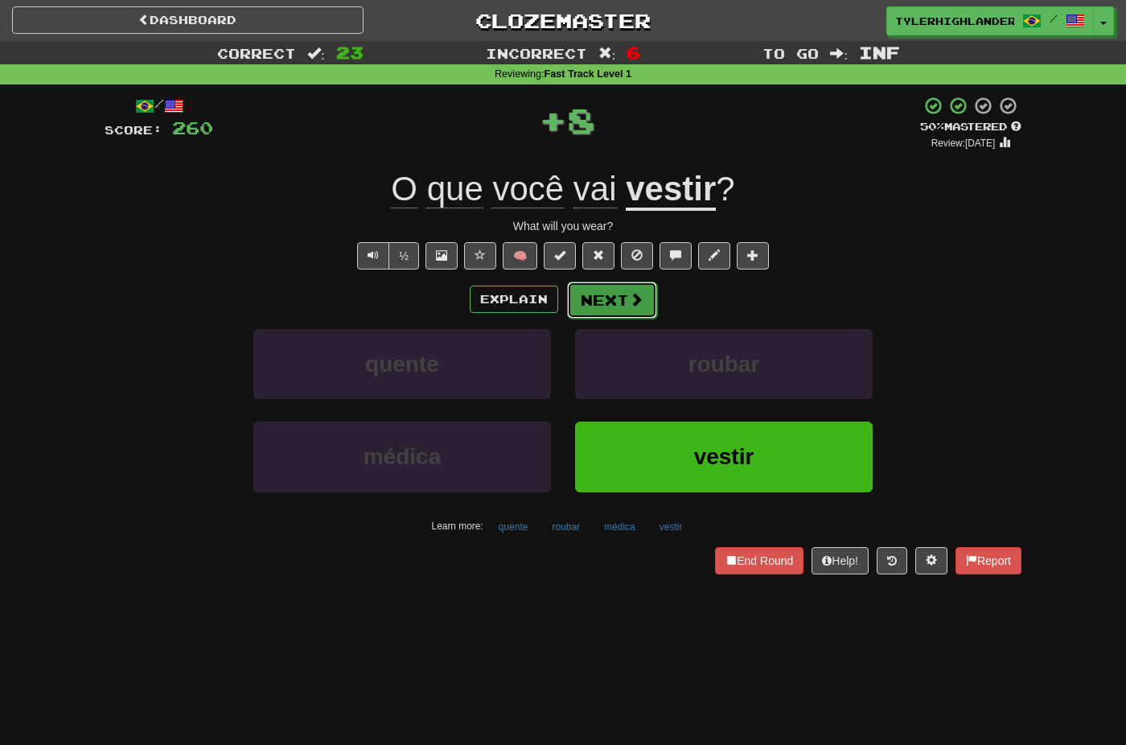
click at [603, 303] on button "Next" at bounding box center [612, 299] width 90 height 37
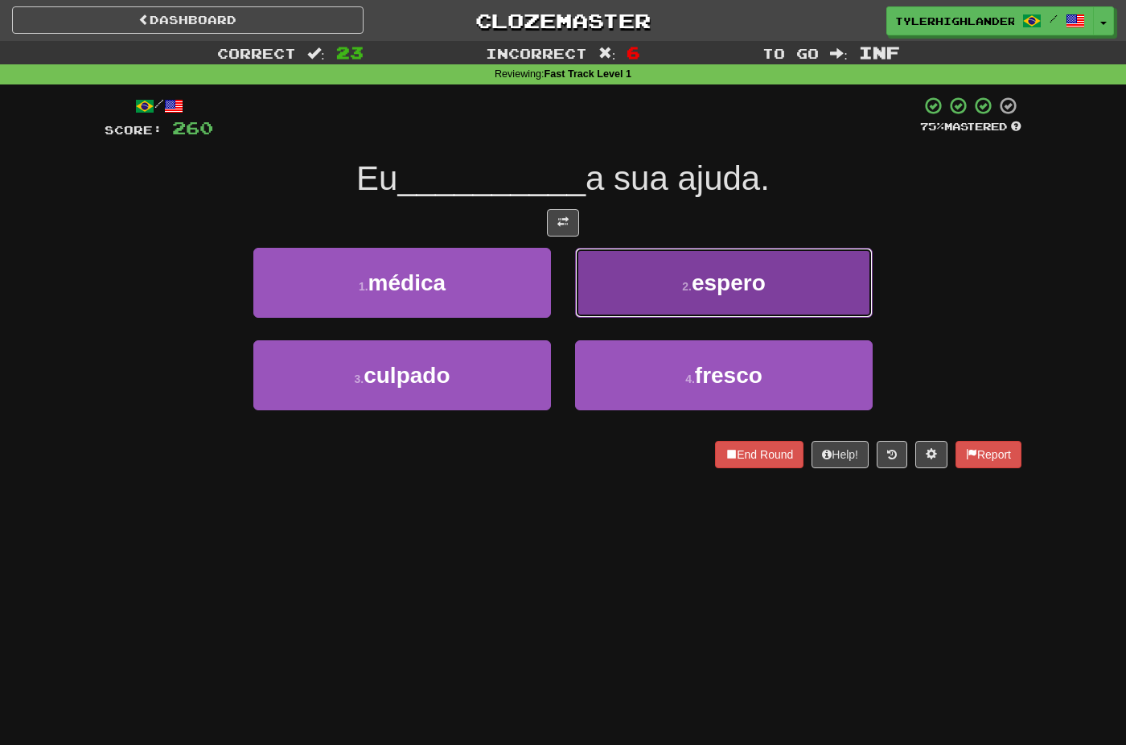
click at [600, 311] on button "2 . espero" at bounding box center [724, 283] width 298 height 70
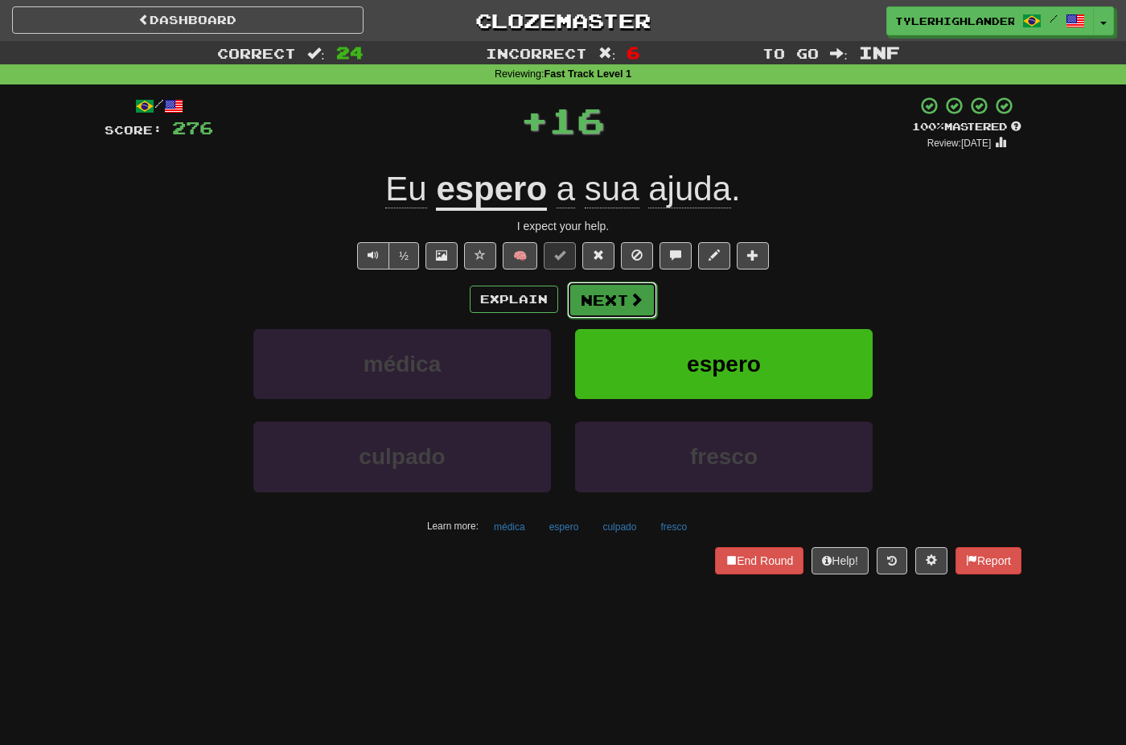
click at [603, 307] on button "Next" at bounding box center [612, 299] width 90 height 37
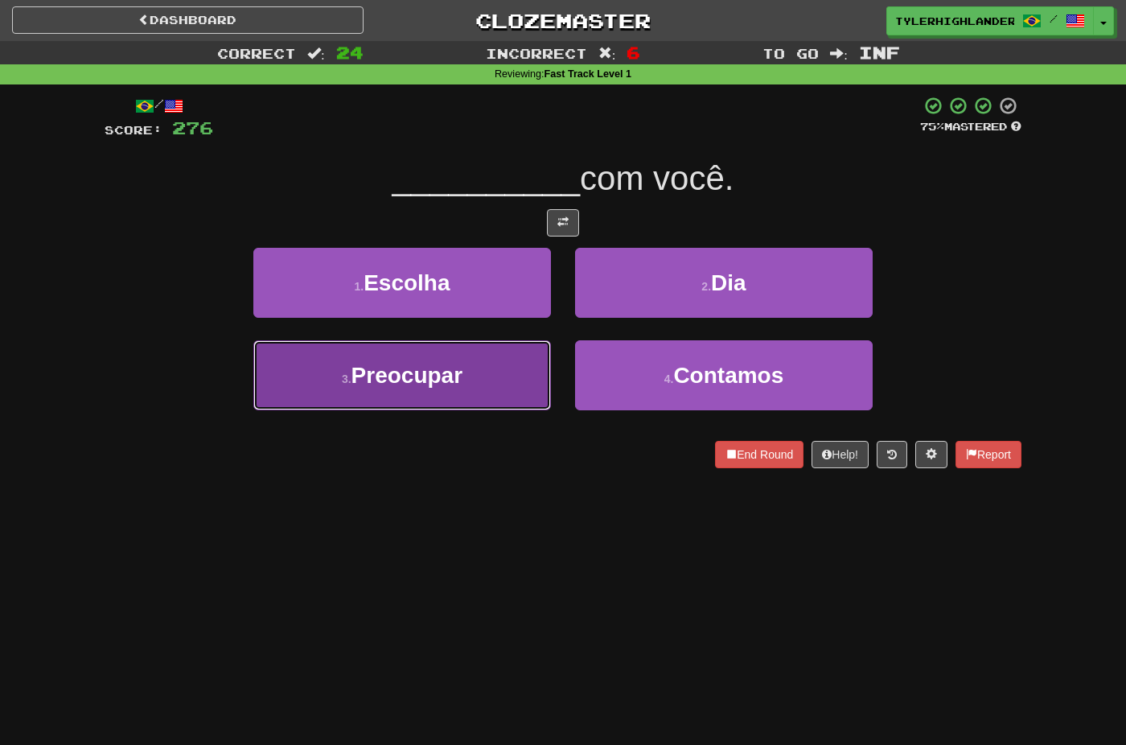
click at [499, 380] on button "3 . Preocupar" at bounding box center [402, 375] width 298 height 70
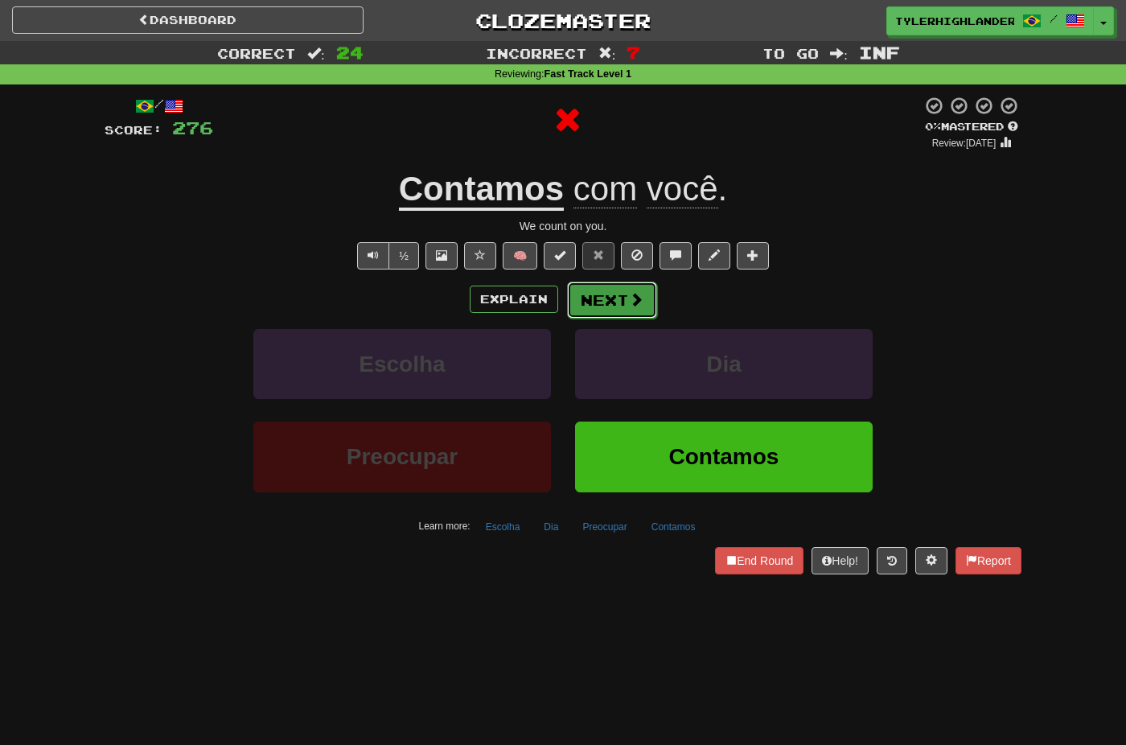
click at [616, 314] on button "Next" at bounding box center [612, 299] width 90 height 37
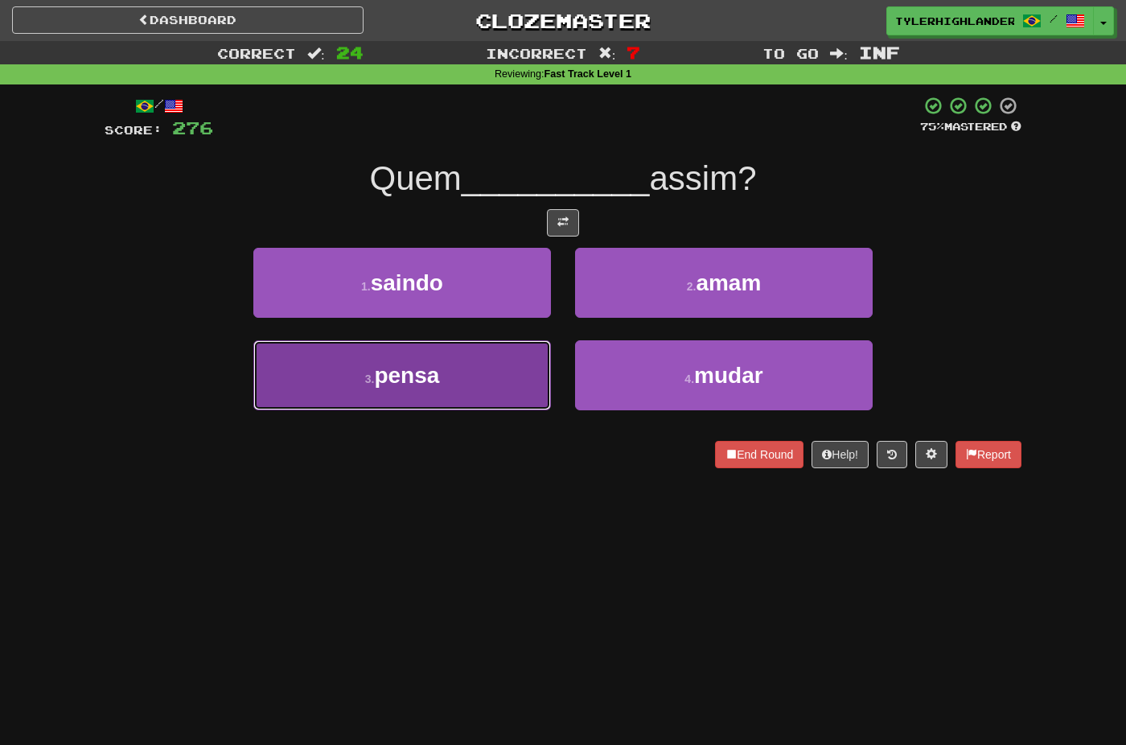
click at [525, 376] on button "3 . pensa" at bounding box center [402, 375] width 298 height 70
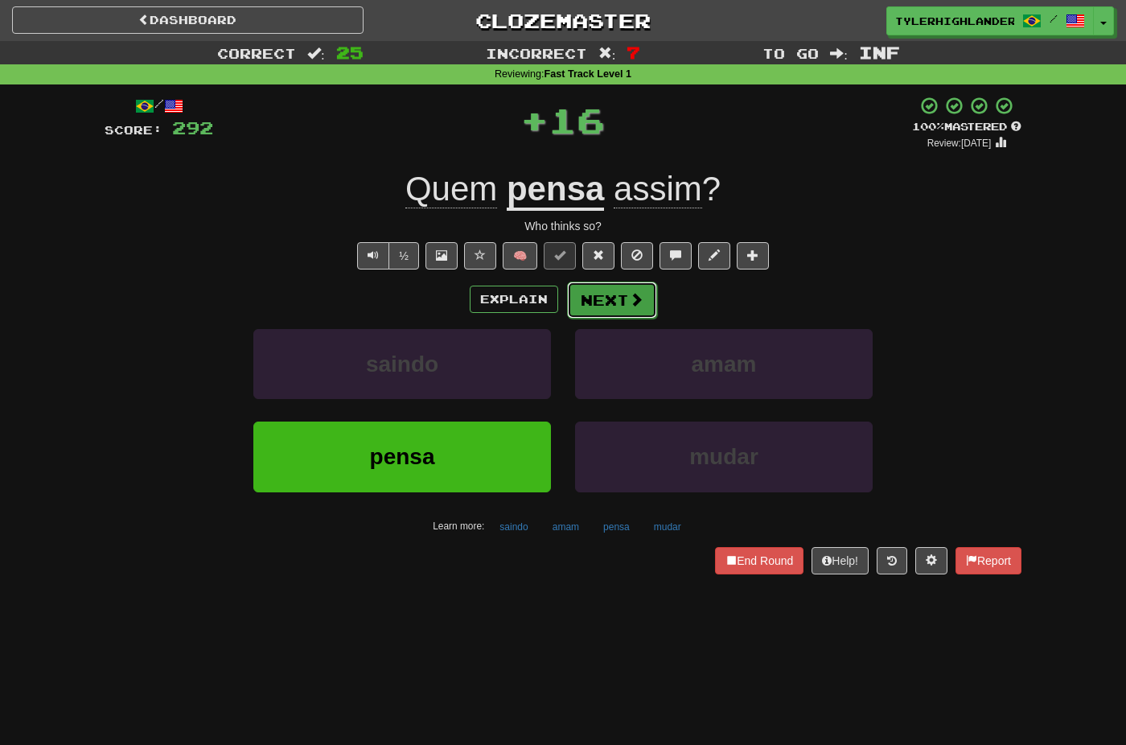
click at [604, 302] on button "Next" at bounding box center [612, 299] width 90 height 37
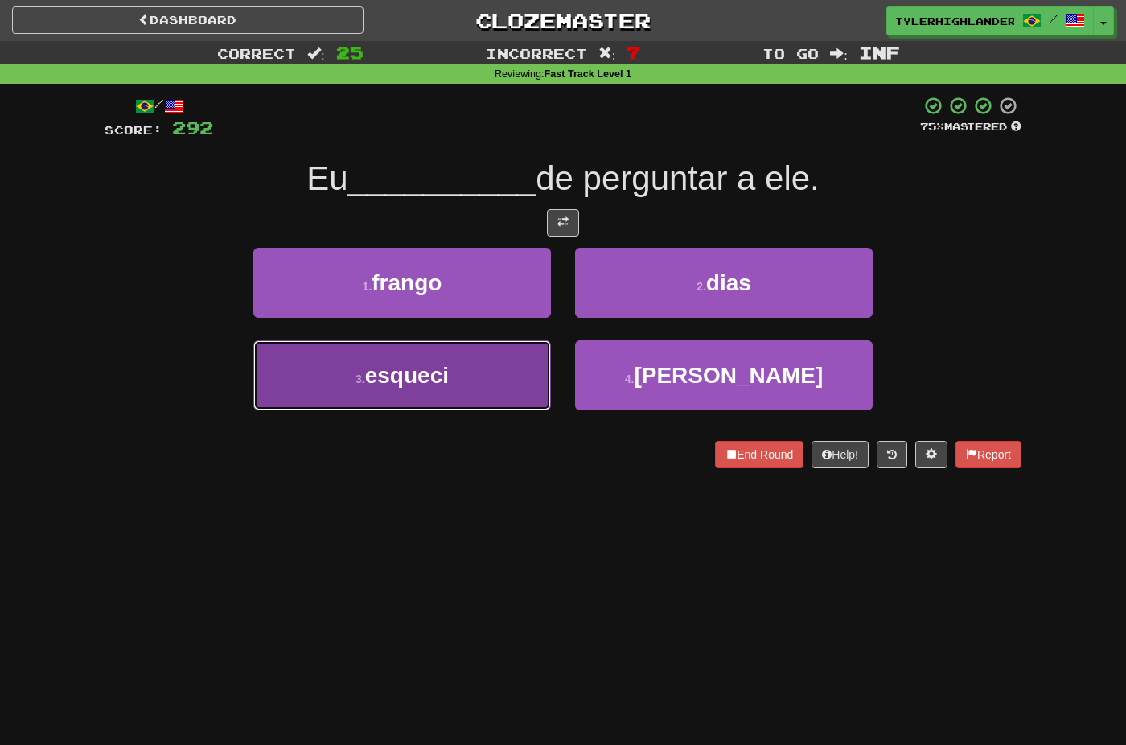
click at [521, 375] on button "3 . esqueci" at bounding box center [402, 375] width 298 height 70
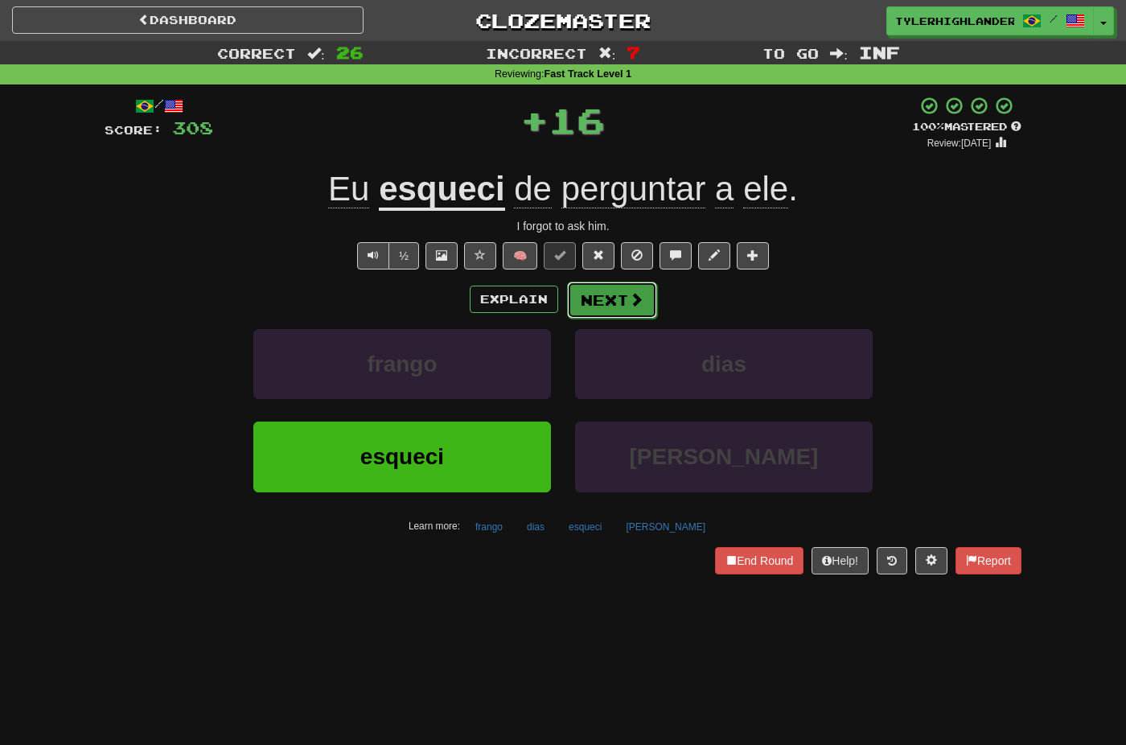
click at [624, 302] on button "Next" at bounding box center [612, 299] width 90 height 37
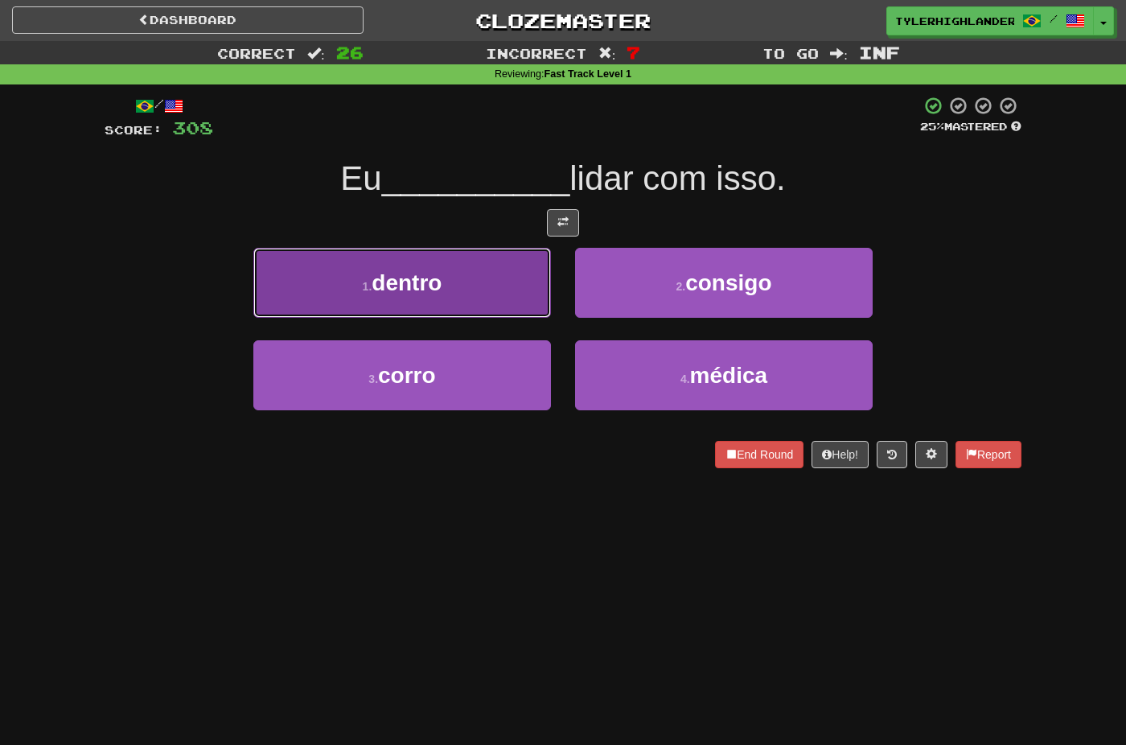
click at [511, 295] on button "1 . dentro" at bounding box center [402, 283] width 298 height 70
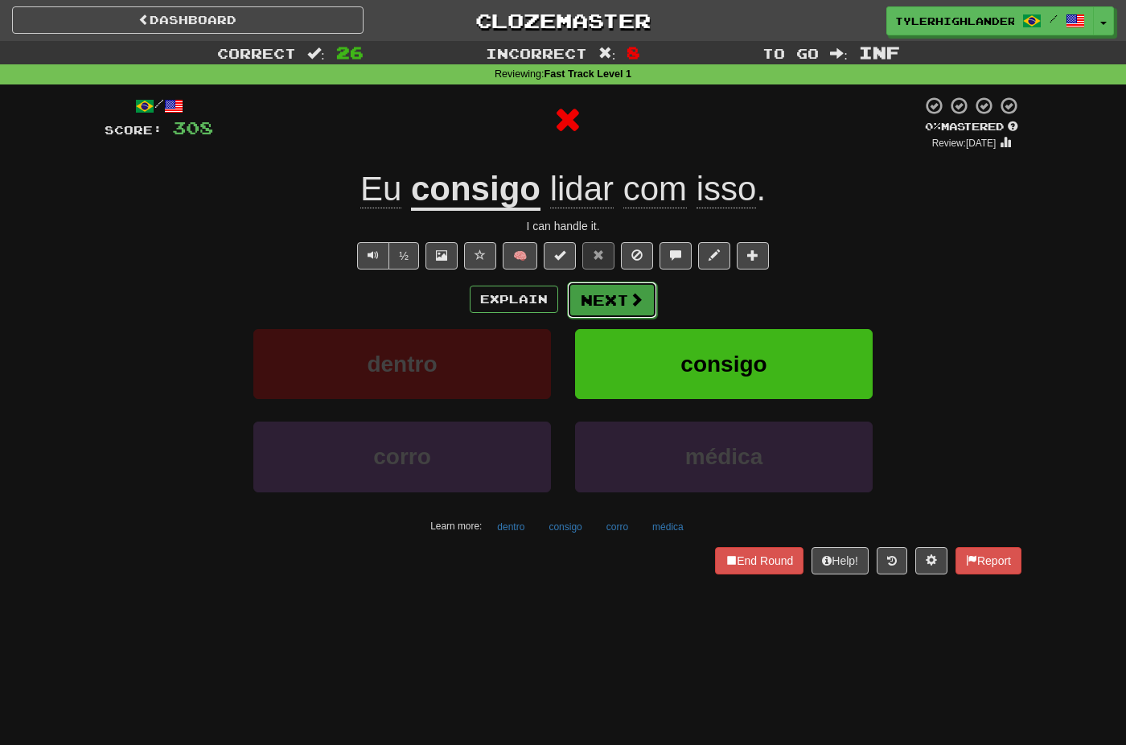
click at [621, 310] on button "Next" at bounding box center [612, 299] width 90 height 37
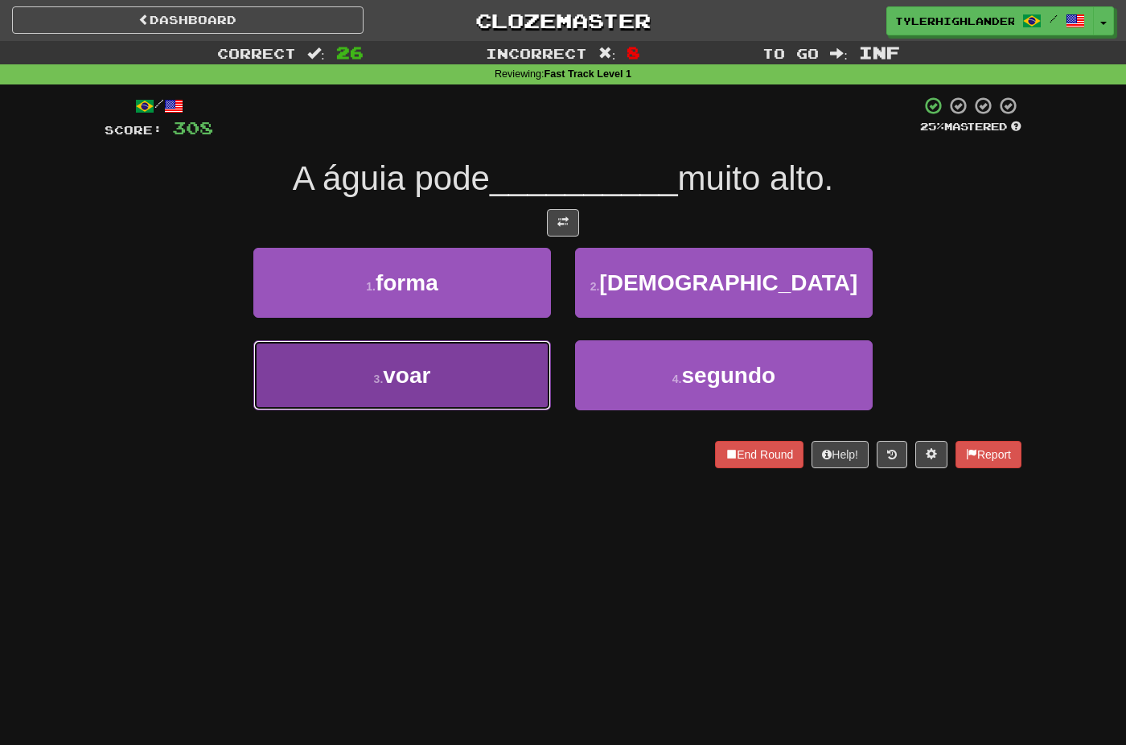
click at [488, 378] on button "3 . voar" at bounding box center [402, 375] width 298 height 70
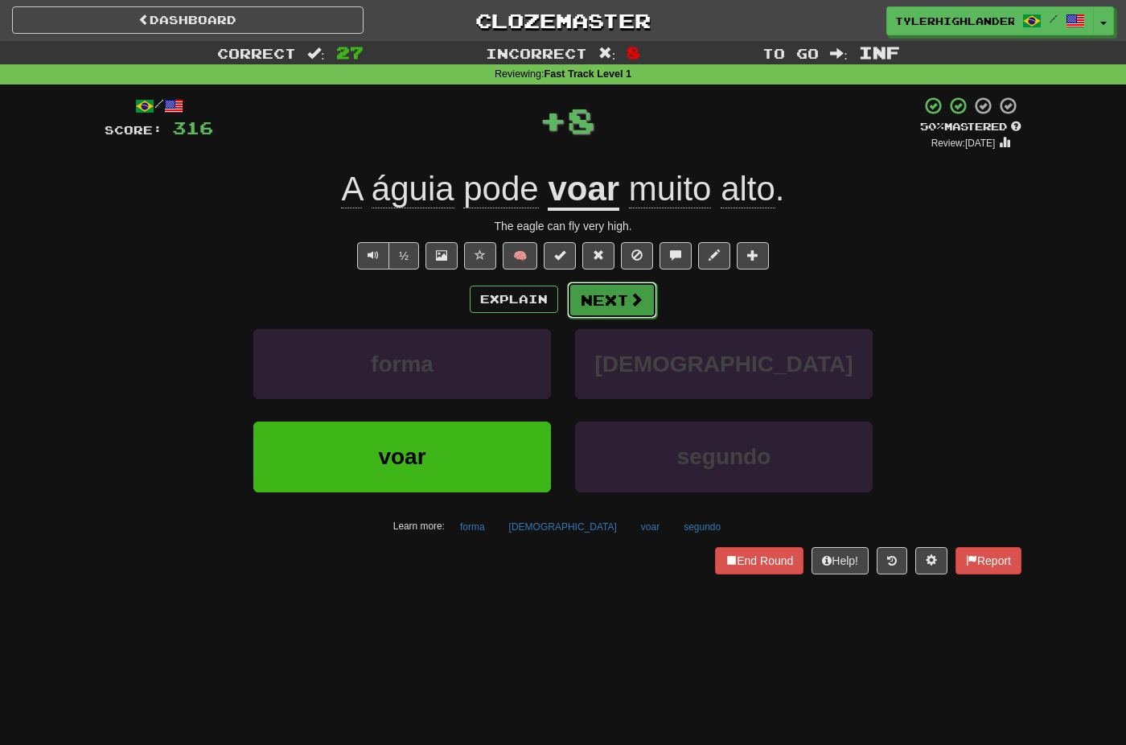
click at [598, 311] on button "Next" at bounding box center [612, 299] width 90 height 37
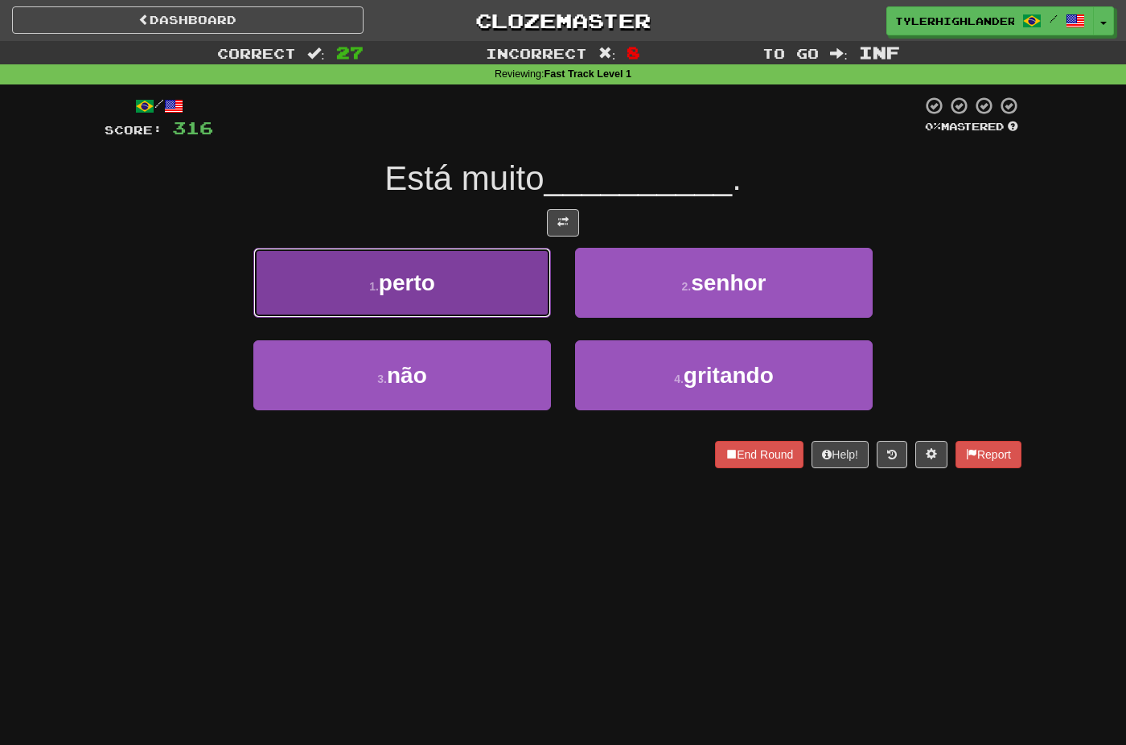
click at [520, 310] on button "1 . perto" at bounding box center [402, 283] width 298 height 70
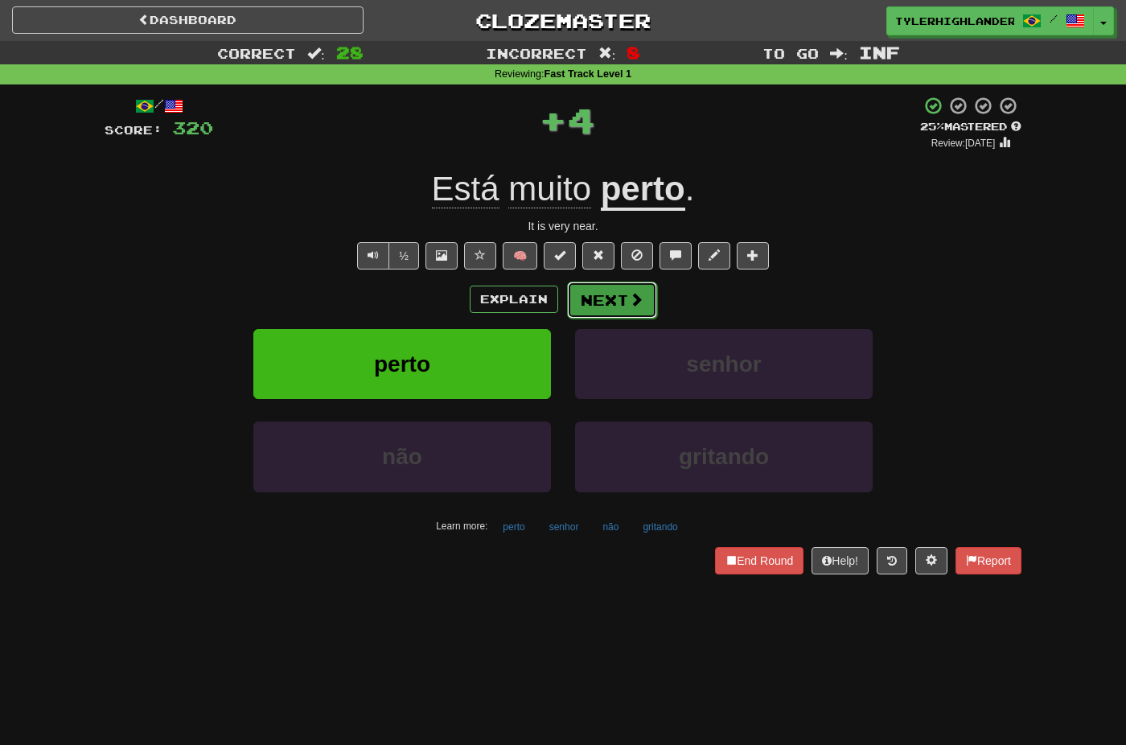
click at [600, 302] on button "Next" at bounding box center [612, 299] width 90 height 37
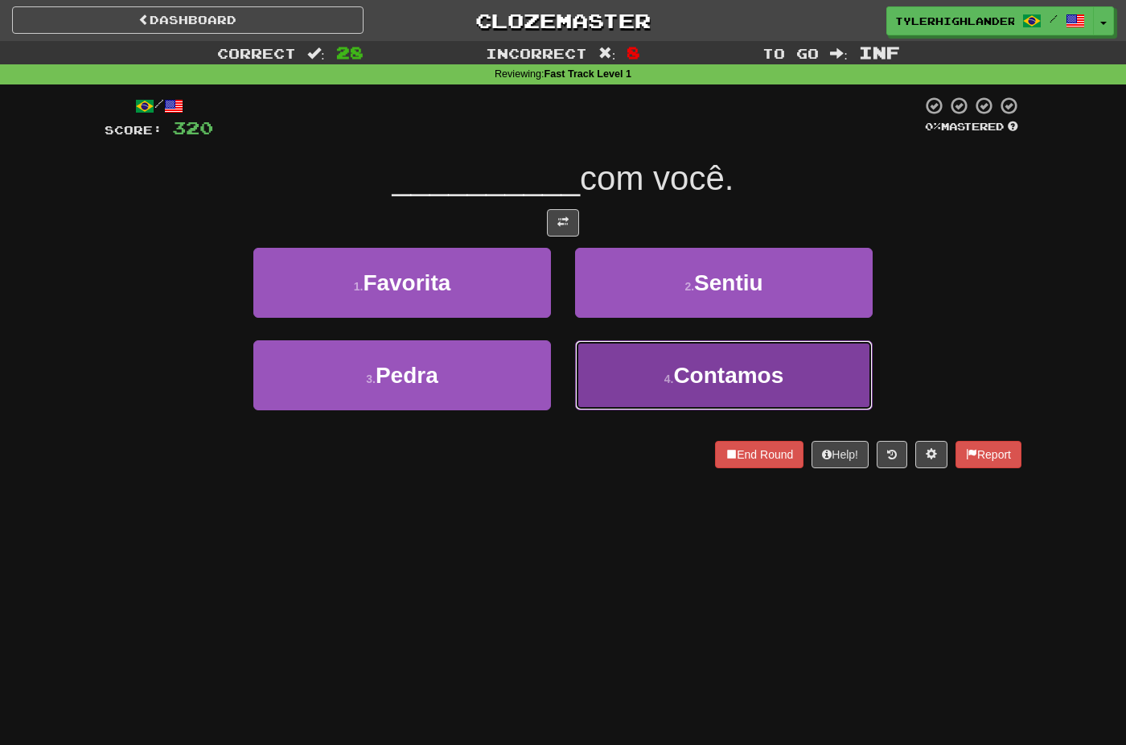
click at [625, 372] on button "4 . Contamos" at bounding box center [724, 375] width 298 height 70
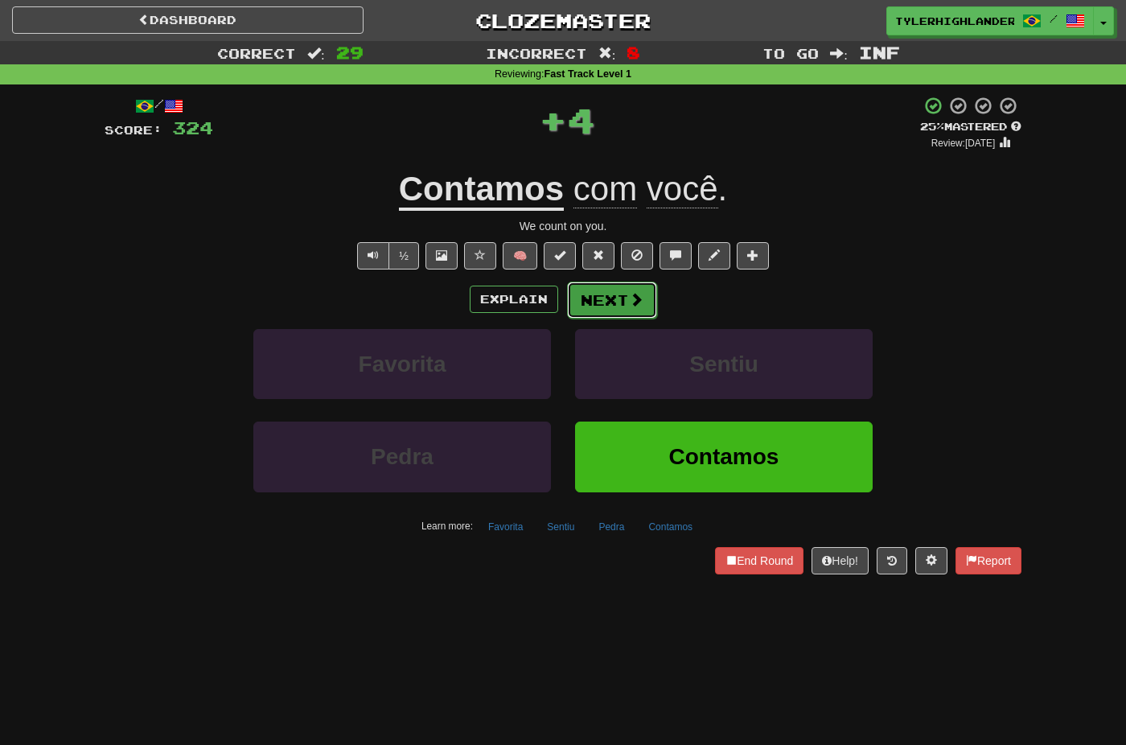
click at [588, 302] on button "Next" at bounding box center [612, 299] width 90 height 37
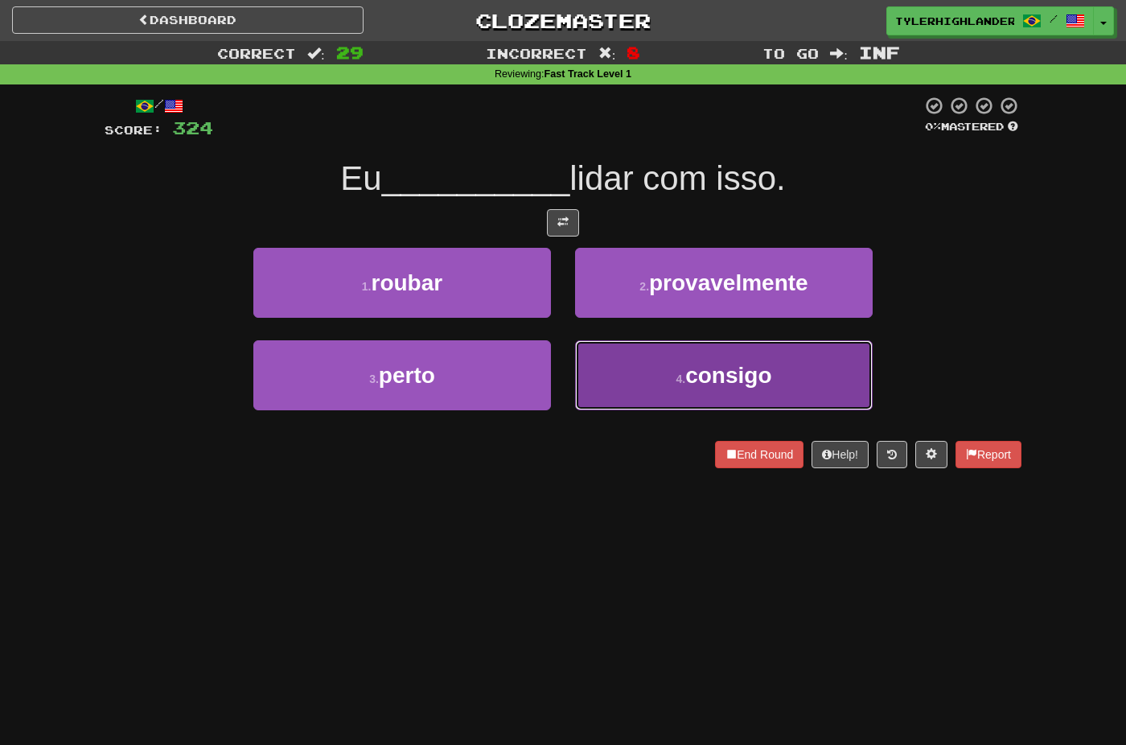
click at [633, 387] on button "4 . consigo" at bounding box center [724, 375] width 298 height 70
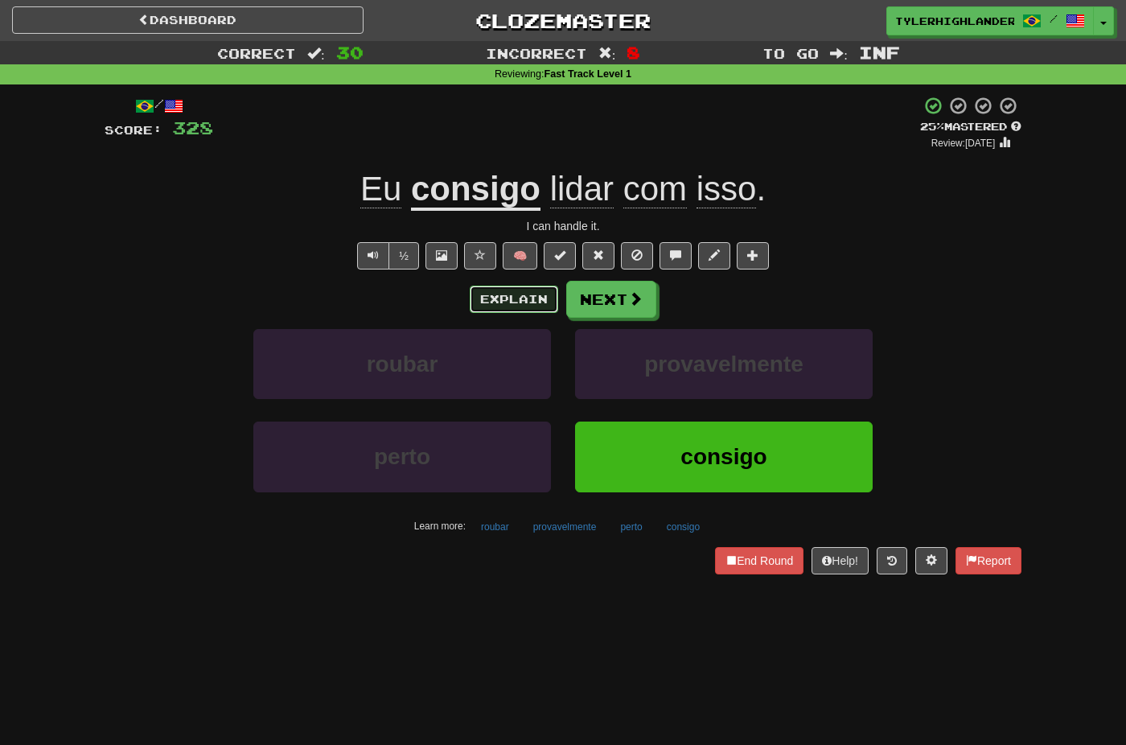
click at [495, 306] on button "Explain" at bounding box center [514, 299] width 88 height 27
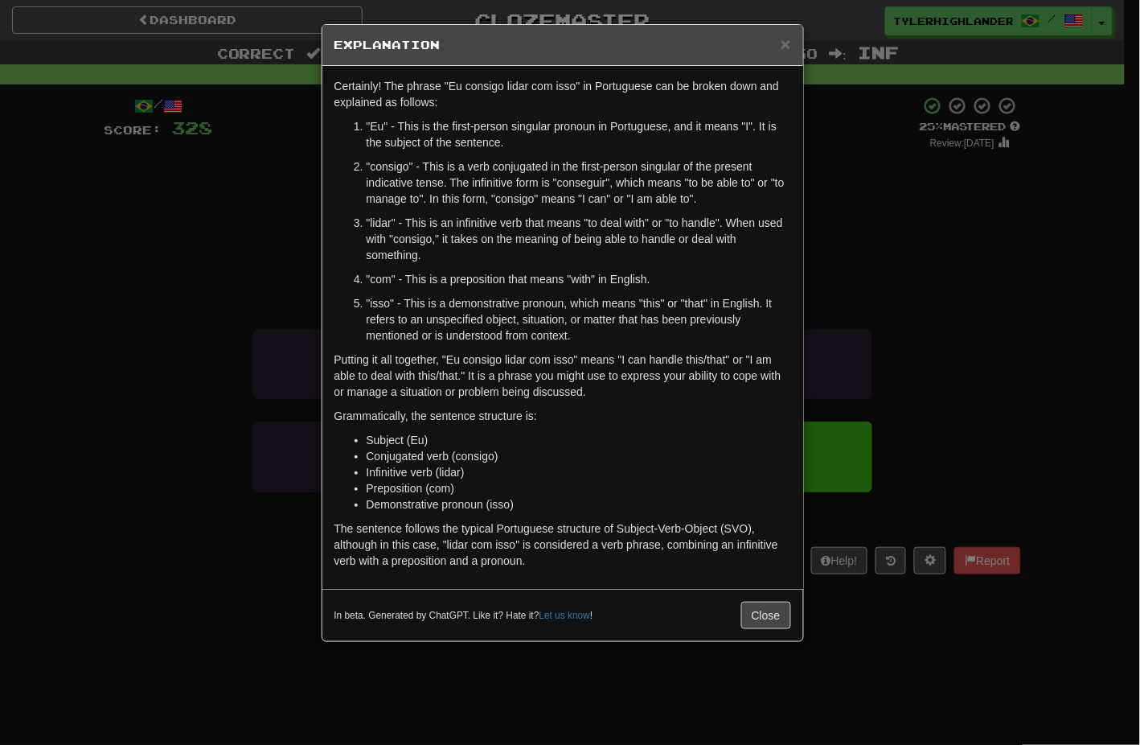
click at [778, 43] on h5 "Explanation" at bounding box center [563, 45] width 457 height 16
click at [781, 43] on span "×" at bounding box center [786, 44] width 10 height 18
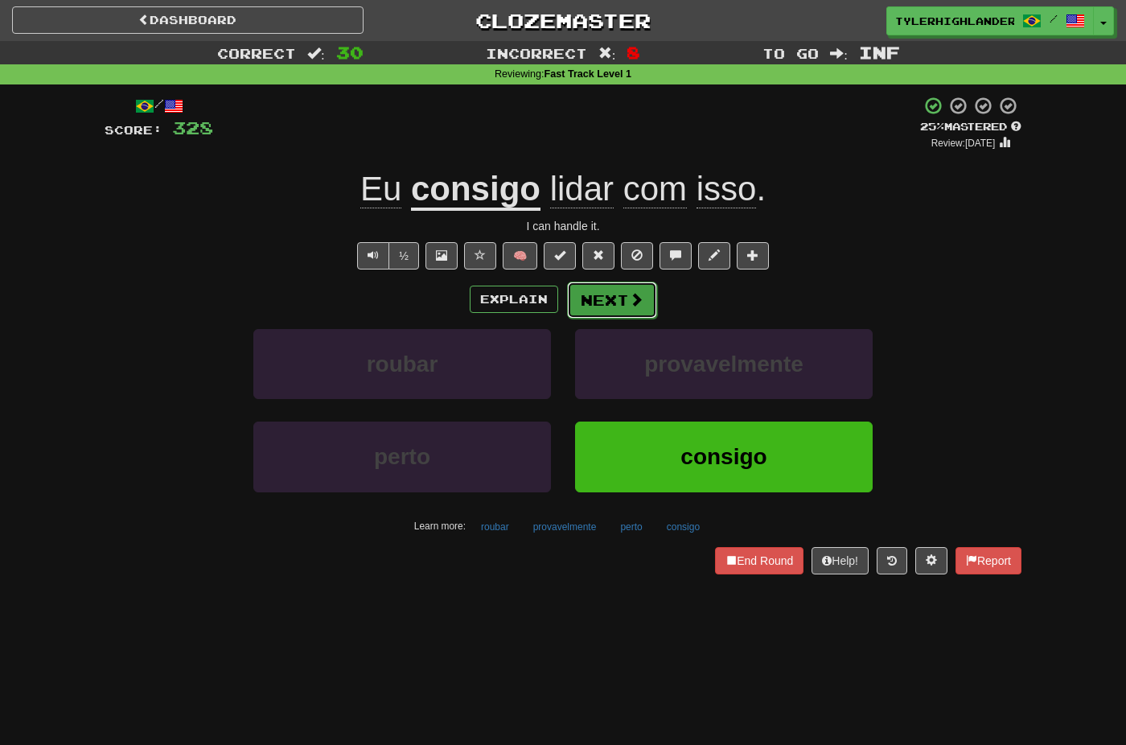
click at [608, 294] on button "Next" at bounding box center [612, 299] width 90 height 37
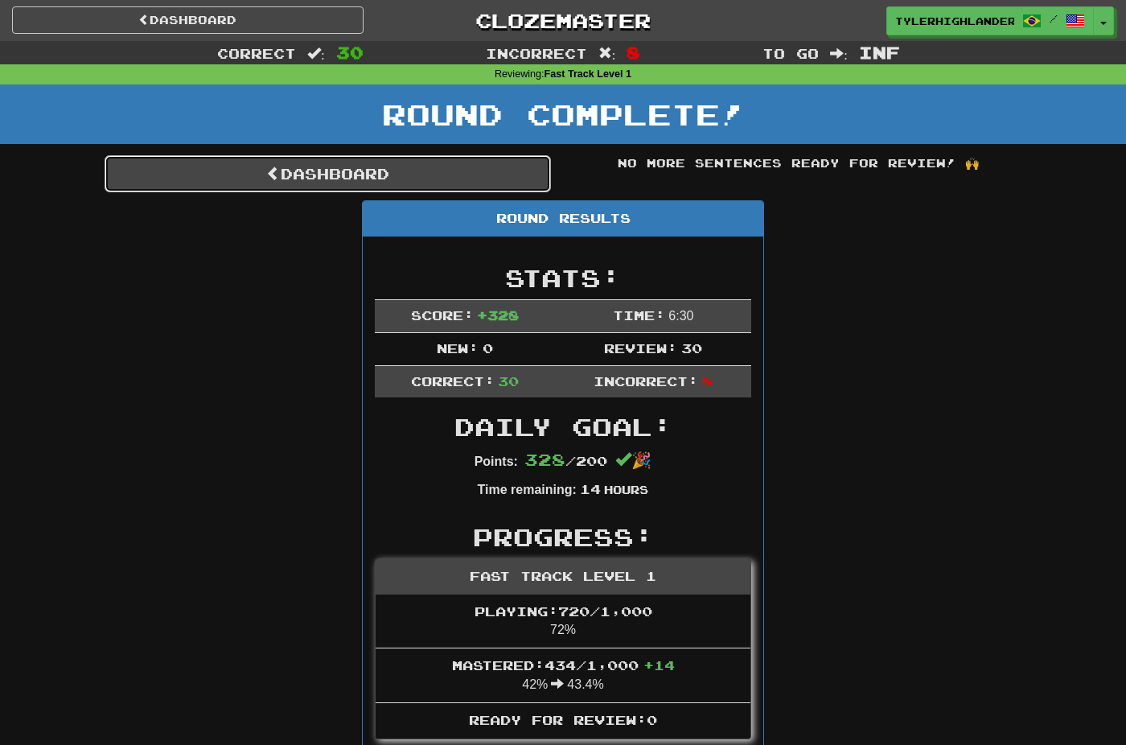
click at [330, 166] on link "Dashboard" at bounding box center [328, 173] width 446 height 37
